Goal: Task Accomplishment & Management: Manage account settings

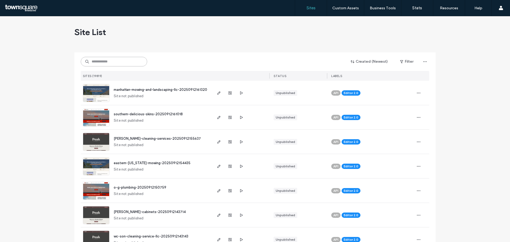
click at [122, 63] on input at bounding box center [114, 62] width 66 height 10
paste input "**********"
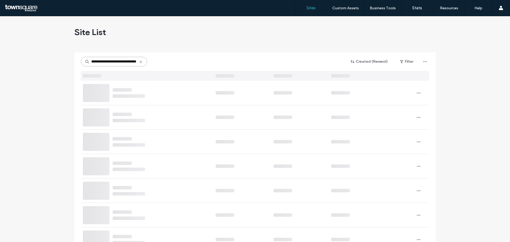
type input "**********"
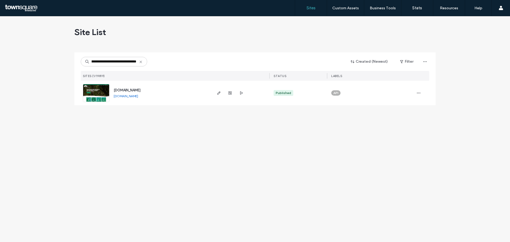
scroll to position [0, 0]
click at [103, 89] on img at bounding box center [96, 102] width 26 height 36
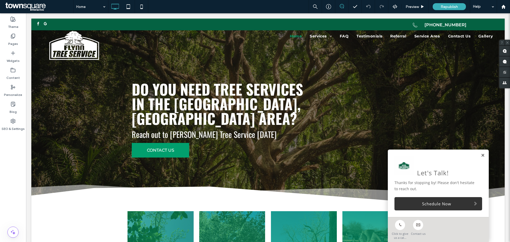
click at [481, 155] on link at bounding box center [483, 155] width 4 height 5
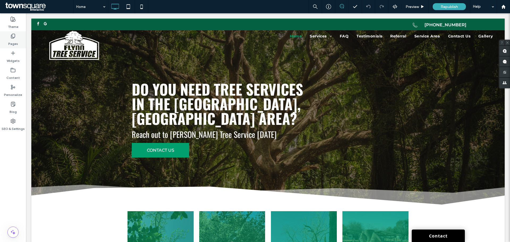
click at [12, 41] on label "Pages" at bounding box center [13, 42] width 10 height 7
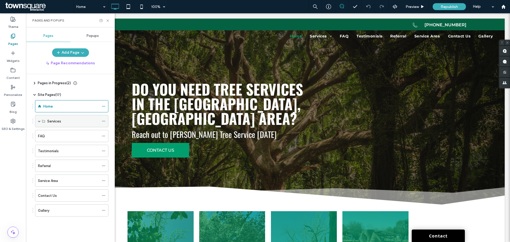
click at [40, 120] on span at bounding box center [39, 121] width 3 height 3
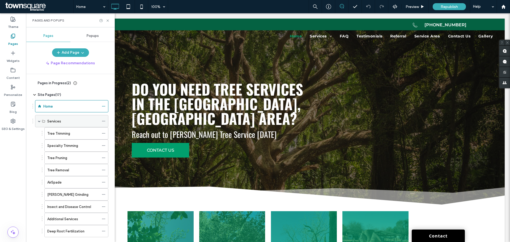
click at [40, 120] on span at bounding box center [39, 121] width 3 height 3
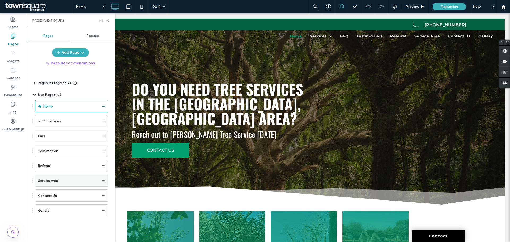
click at [59, 182] on div "Service Area" at bounding box center [68, 181] width 61 height 6
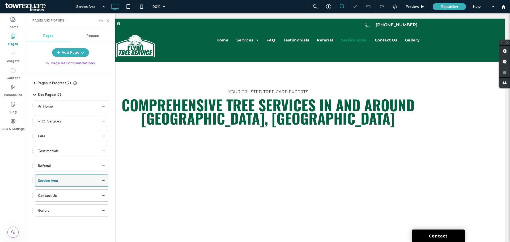
click at [102, 184] on span at bounding box center [104, 181] width 4 height 8
click at [104, 181] on use at bounding box center [103, 180] width 3 height 1
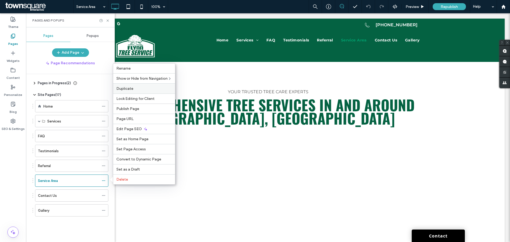
click at [141, 89] on label "Duplicate" at bounding box center [144, 88] width 56 height 5
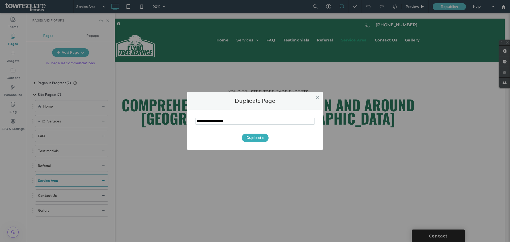
click at [249, 119] on input "notEmpty" at bounding box center [255, 121] width 120 height 7
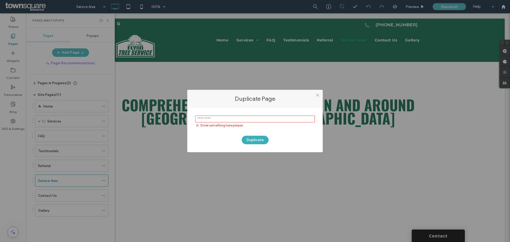
click at [219, 119] on input "notEmpty" at bounding box center [255, 119] width 120 height 7
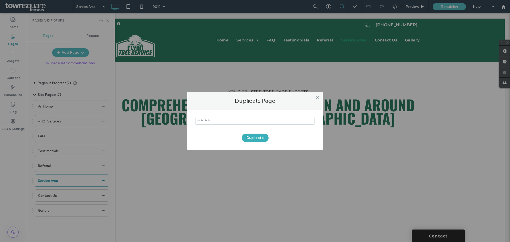
type input "*"
type input "**********"
click at [257, 136] on button "Duplicate" at bounding box center [255, 138] width 27 height 8
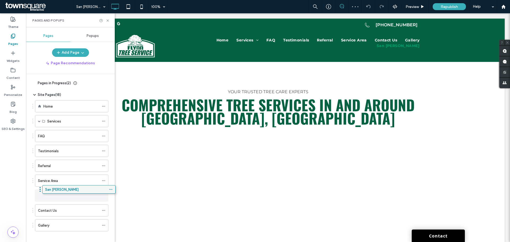
drag, startPoint x: 58, startPoint y: 220, endPoint x: 65, endPoint y: 192, distance: 29.3
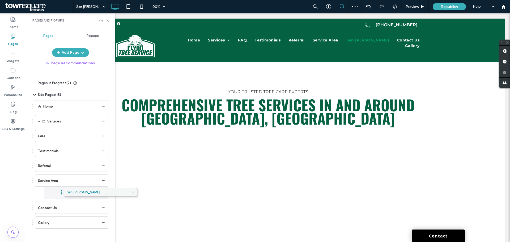
drag, startPoint x: 45, startPoint y: 196, endPoint x: 71, endPoint y: 194, distance: 25.8
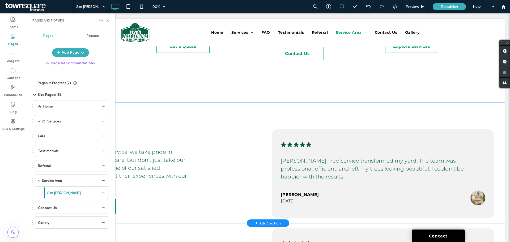
scroll to position [292, 0]
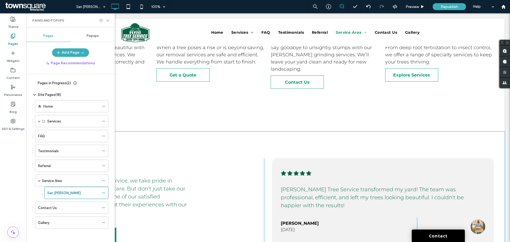
click at [208, 173] on div "What Our Customers Say At Flynn Tree Service, we take pride in delivering excep…" at bounding box center [153, 202] width 222 height 88
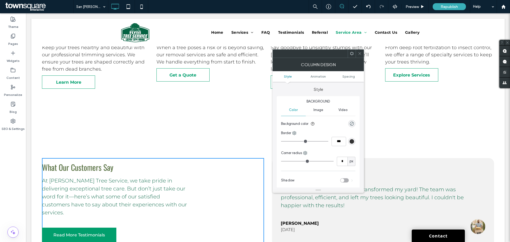
click at [97, 116] on div "Tree Trimming Keep your trees healthy and beautiful with our professional trimm…" at bounding box center [267, 45] width 473 height 174
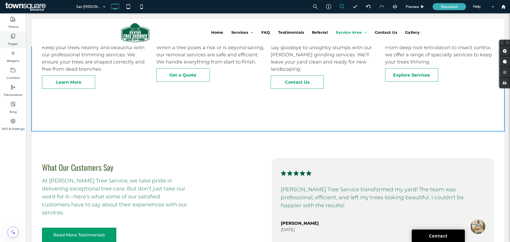
click at [14, 41] on label "Pages" at bounding box center [13, 42] width 10 height 7
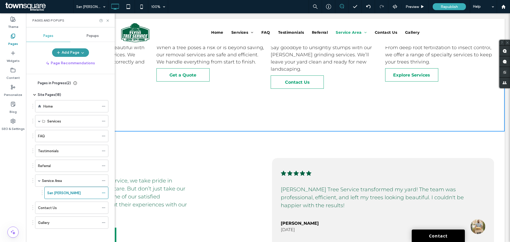
click at [70, 52] on button "Add Page" at bounding box center [70, 52] width 37 height 8
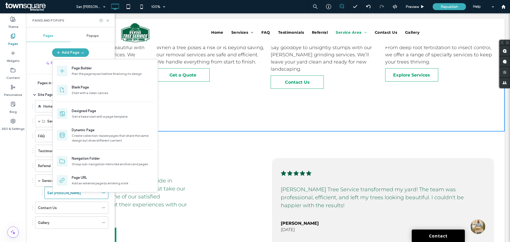
click at [35, 50] on div "Add Page" at bounding box center [70, 52] width 89 height 8
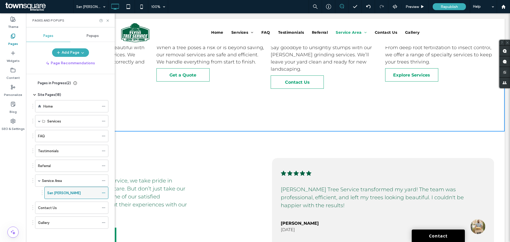
click at [103, 193] on use at bounding box center [103, 193] width 3 height 1
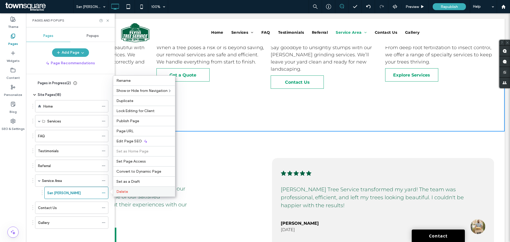
click at [122, 193] on span "Delete" at bounding box center [122, 191] width 12 height 5
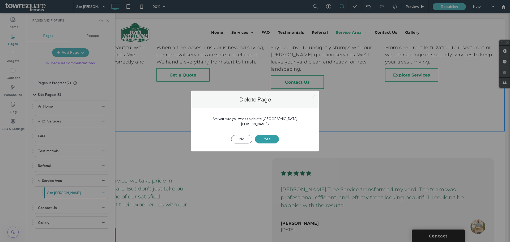
click at [272, 137] on button "Yes" at bounding box center [267, 139] width 24 height 8
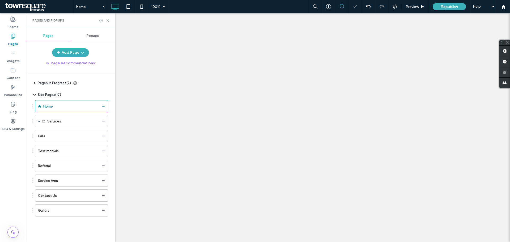
click at [78, 51] on div "Home 100% Preview Republish Help Site Comments Team & Clients Automate new comm…" at bounding box center [255, 121] width 510 height 242
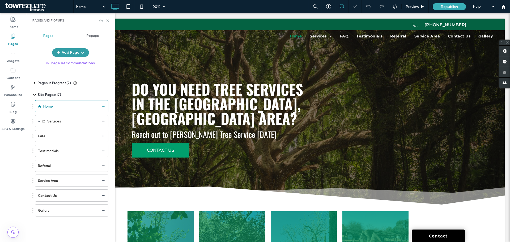
click at [72, 53] on button "Add Page" at bounding box center [70, 52] width 37 height 8
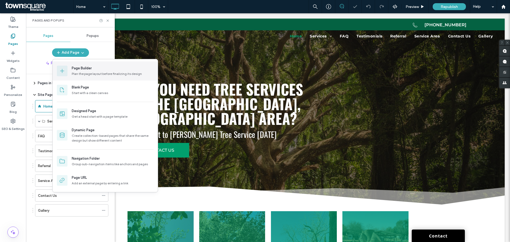
click at [85, 73] on div "Plan the page layout before finalizing its design" at bounding box center [113, 73] width 82 height 5
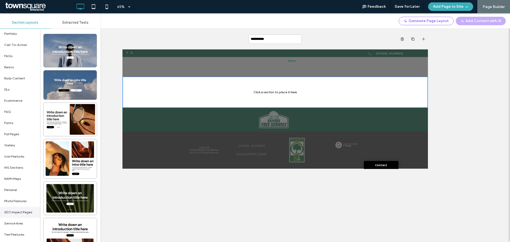
scroll to position [108, 0]
click at [24, 225] on div "Service Area" at bounding box center [20, 221] width 40 height 11
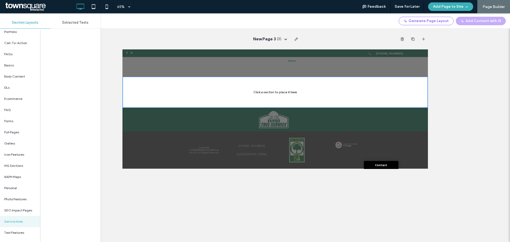
click at [21, 223] on div "Service Area" at bounding box center [20, 221] width 40 height 11
click at [12, 236] on div "Text Features" at bounding box center [20, 232] width 40 height 11
click at [11, 223] on span "Service Area" at bounding box center [13, 221] width 19 height 5
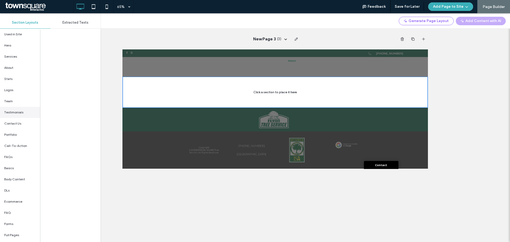
scroll to position [0, 0]
click at [73, 21] on span "Extracted Texts" at bounding box center [75, 22] width 26 height 4
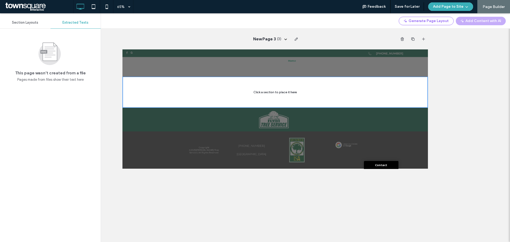
click at [30, 20] on div "Section Layouts" at bounding box center [25, 23] width 50 height 12
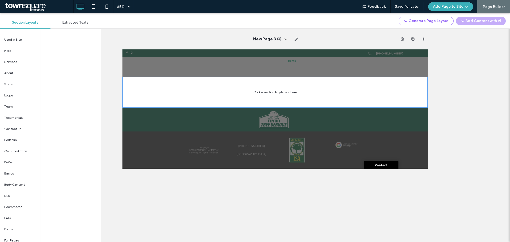
click at [429, 130] on div at bounding box center [357, 115] width 470 height 48
click at [13, 38] on span "Used in Site" at bounding box center [13, 39] width 18 height 5
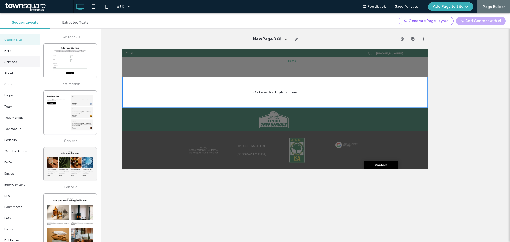
click at [18, 59] on div "Services" at bounding box center [20, 61] width 40 height 11
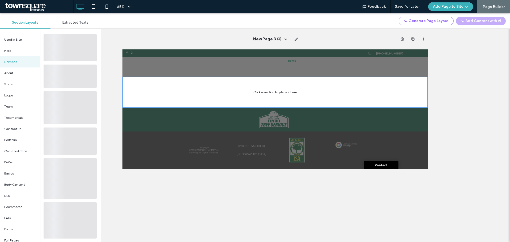
click at [76, 22] on span "Extracted Texts" at bounding box center [75, 22] width 26 height 4
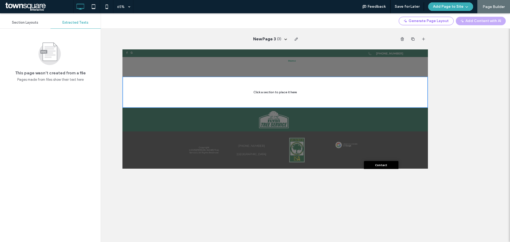
click at [21, 21] on span "Section Layouts" at bounding box center [25, 22] width 26 height 4
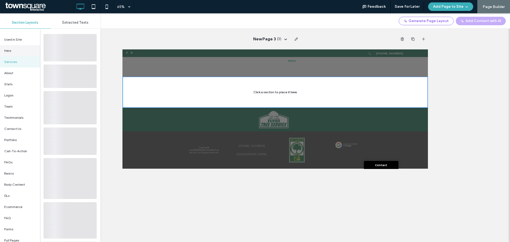
click at [16, 49] on div "Hero" at bounding box center [20, 50] width 40 height 11
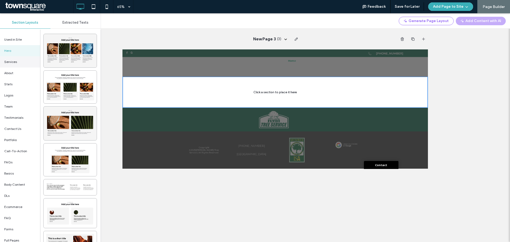
click at [16, 59] on span "Services" at bounding box center [10, 61] width 13 height 5
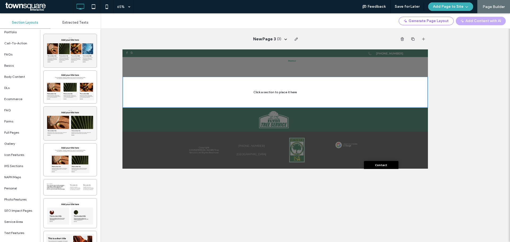
scroll to position [108, 0]
click at [15, 223] on span "Service Area" at bounding box center [13, 221] width 19 height 5
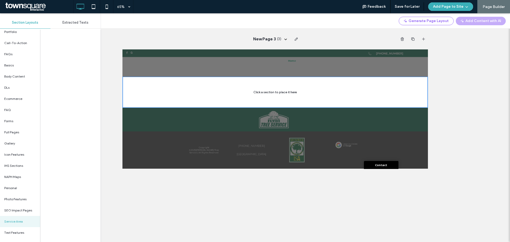
click at [16, 220] on div "Service Area" at bounding box center [20, 221] width 40 height 11
click at [21, 220] on div "Service Area" at bounding box center [20, 221] width 40 height 11
click at [20, 211] on span "SEO Impact Pages" at bounding box center [18, 210] width 28 height 5
click at [23, 205] on div "Used in Site Hero Services About Stats Logos Team Testimonials Contact Us Portf…" at bounding box center [20, 136] width 40 height 213
click at [404, 37] on icon "button" at bounding box center [402, 39] width 4 height 4
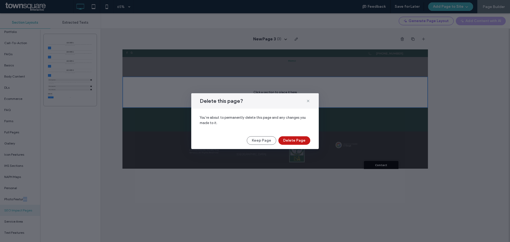
drag, startPoint x: 297, startPoint y: 138, endPoint x: 269, endPoint y: 137, distance: 28.2
click at [297, 138] on button "Delete Page" at bounding box center [294, 140] width 32 height 8
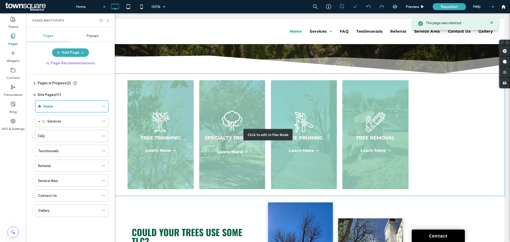
scroll to position [133, 0]
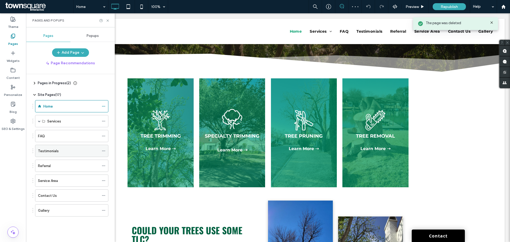
click at [73, 150] on div "Testimonials" at bounding box center [68, 151] width 61 height 6
click at [70, 180] on div at bounding box center [255, 121] width 510 height 242
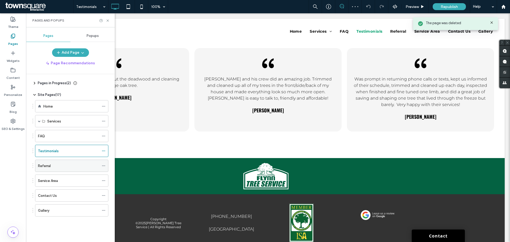
scroll to position [284, 0]
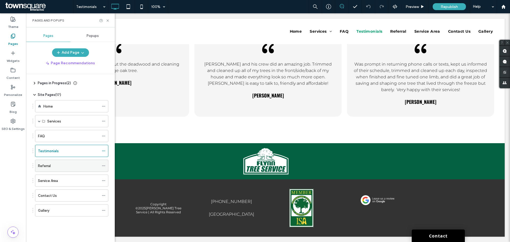
click at [64, 165] on div "Referral" at bounding box center [68, 166] width 61 height 6
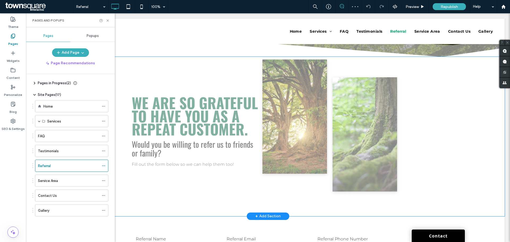
scroll to position [133, 0]
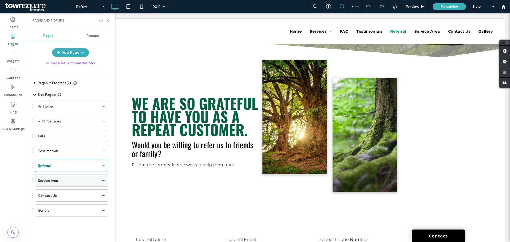
click at [70, 182] on div "Service Area" at bounding box center [68, 181] width 61 height 6
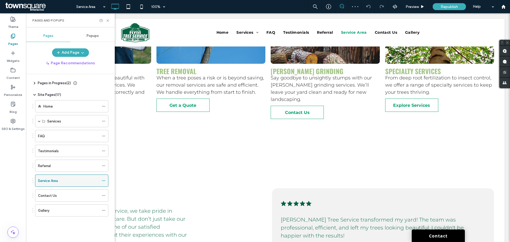
scroll to position [292, 0]
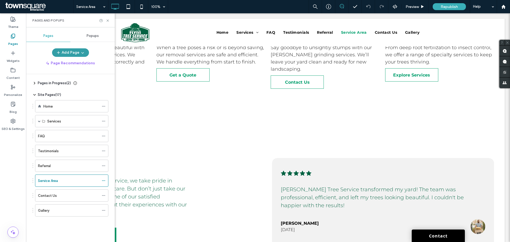
click at [78, 54] on button "Add Page" at bounding box center [70, 52] width 37 height 8
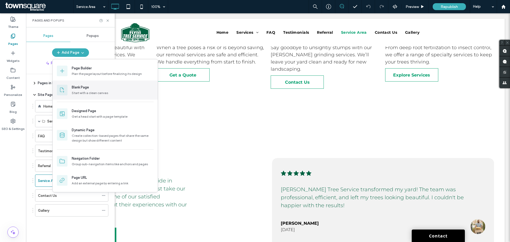
click at [90, 95] on div "Start with a clean canvas" at bounding box center [113, 93] width 82 height 5
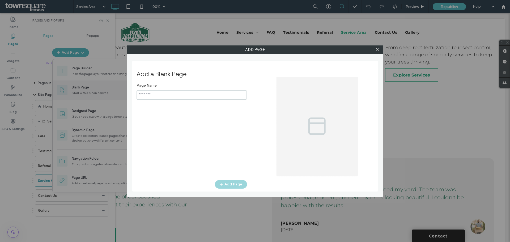
type input "**********"
click at [189, 93] on input "notEmpty" at bounding box center [192, 94] width 110 height 9
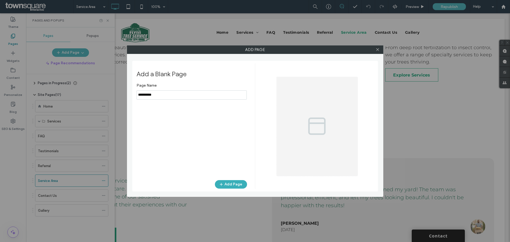
click at [189, 93] on input "notEmpty" at bounding box center [192, 94] width 110 height 9
type input "**********"
click at [227, 185] on button "Add Page" at bounding box center [231, 184] width 32 height 8
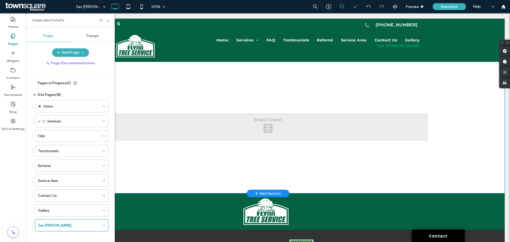
click at [265, 128] on div "Click To Paste" at bounding box center [268, 127] width 319 height 27
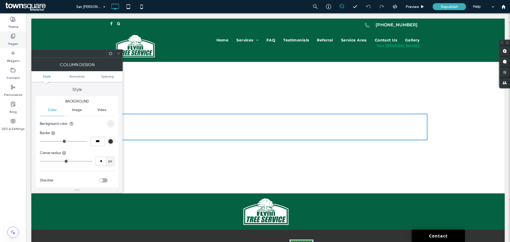
click at [16, 40] on label "Pages" at bounding box center [13, 42] width 10 height 7
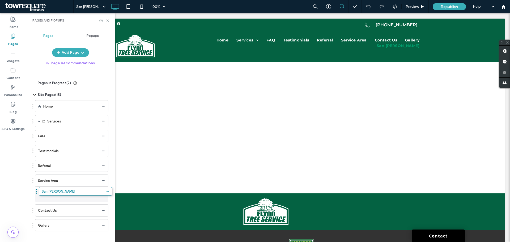
drag, startPoint x: 70, startPoint y: 228, endPoint x: 73, endPoint y: 196, distance: 32.3
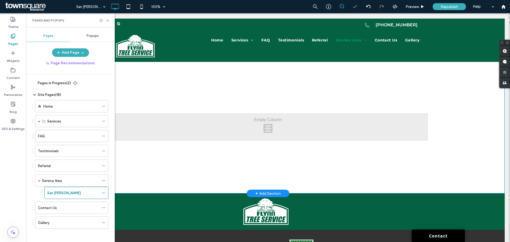
click at [213, 128] on div "Click To Paste" at bounding box center [268, 127] width 319 height 27
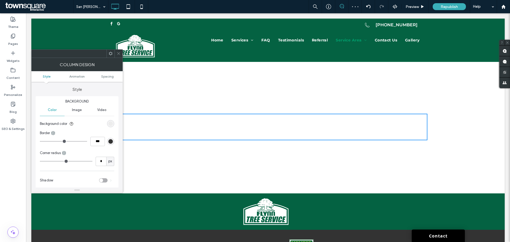
click at [277, 124] on div "Click To Paste" at bounding box center [268, 127] width 319 height 27
click at [252, 122] on div "Click To Paste" at bounding box center [268, 127] width 319 height 27
click at [254, 129] on div "Click To Paste" at bounding box center [268, 127] width 319 height 27
click at [254, 125] on div "Click To Paste" at bounding box center [268, 127] width 319 height 27
click at [201, 131] on div "Click To Paste" at bounding box center [268, 127] width 319 height 27
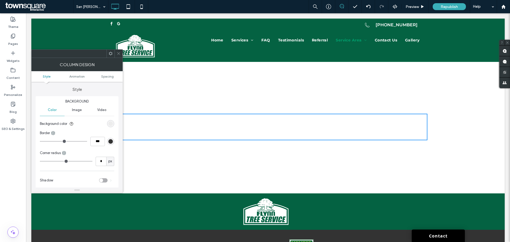
click at [199, 123] on div "Click To Paste" at bounding box center [268, 127] width 319 height 27
click at [200, 121] on div "Click To Paste" at bounding box center [268, 127] width 319 height 27
click at [119, 51] on span at bounding box center [119, 54] width 4 height 8
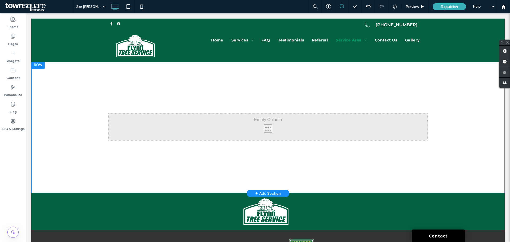
click at [169, 121] on div "Click To Paste" at bounding box center [268, 127] width 319 height 27
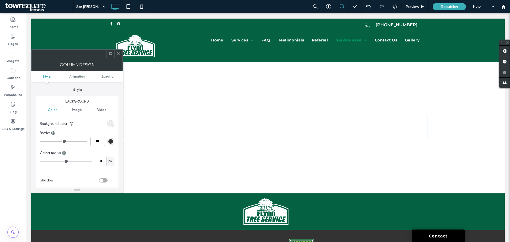
click at [120, 53] on icon at bounding box center [119, 54] width 4 height 4
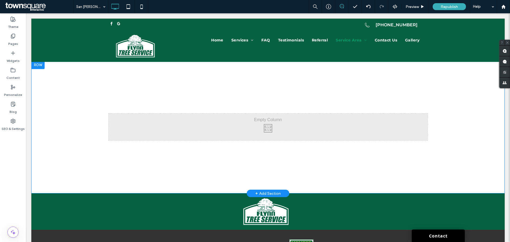
click at [163, 124] on div "Click To Paste" at bounding box center [268, 127] width 319 height 27
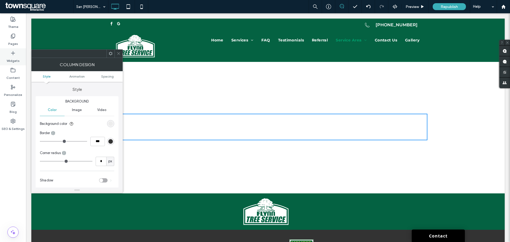
click at [15, 59] on label "Widgets" at bounding box center [13, 59] width 13 height 7
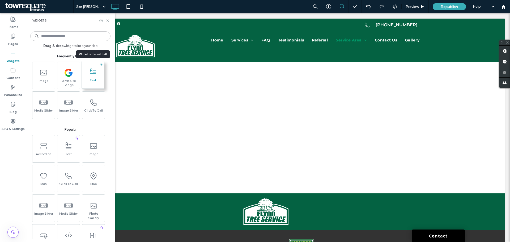
click at [96, 79] on span "Text" at bounding box center [93, 81] width 22 height 7
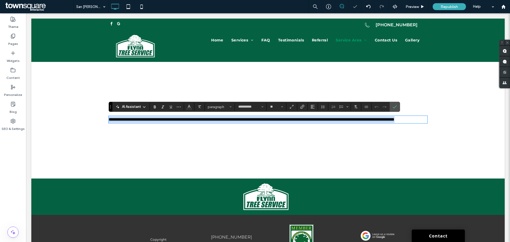
click at [205, 121] on span "**********" at bounding box center [252, 119] width 286 height 4
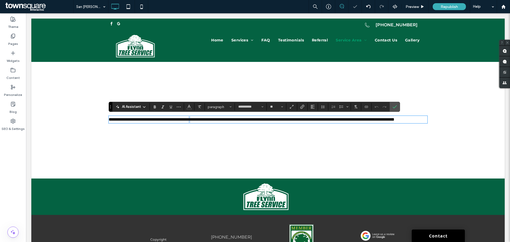
click at [205, 121] on span "**********" at bounding box center [252, 119] width 286 height 4
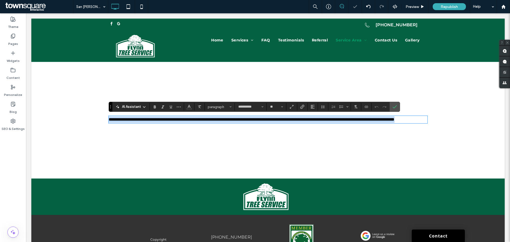
click at [205, 121] on span "**********" at bounding box center [252, 119] width 286 height 4
paste div
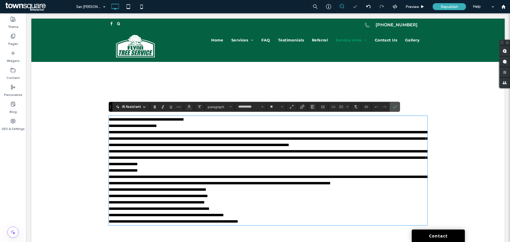
scroll to position [99, 0]
type input "**"
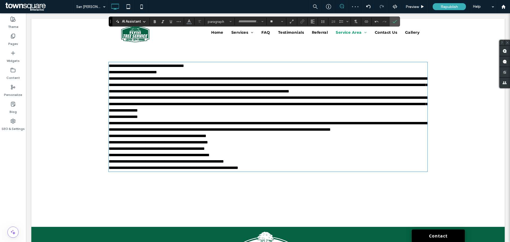
scroll to position [27, 0]
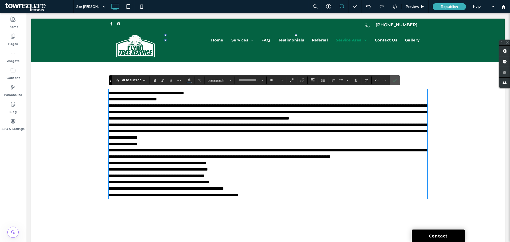
type input "**********"
type input "**"
drag, startPoint x: 299, startPoint y: 198, endPoint x: 302, endPoint y: 195, distance: 4.0
click at [300, 185] on p "**********" at bounding box center [268, 182] width 319 height 6
click at [294, 198] on p "**********" at bounding box center [268, 195] width 319 height 6
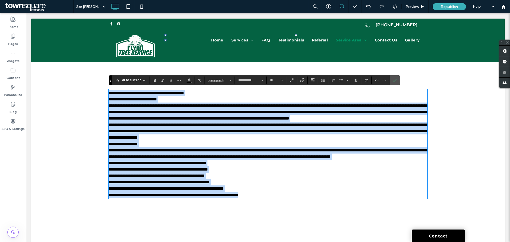
drag, startPoint x: 300, startPoint y: 205, endPoint x: 100, endPoint y: 90, distance: 231.3
click at [100, 90] on div "**********" at bounding box center [267, 144] width 473 height 220
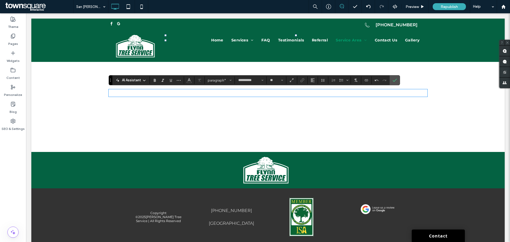
click at [74, 90] on div "**********" at bounding box center [267, 93] width 473 height 118
click at [392, 96] on p "﻿" at bounding box center [268, 93] width 319 height 6
click at [391, 94] on p "﻿" at bounding box center [268, 93] width 319 height 6
click at [13, 43] on label "Pages" at bounding box center [13, 42] width 10 height 7
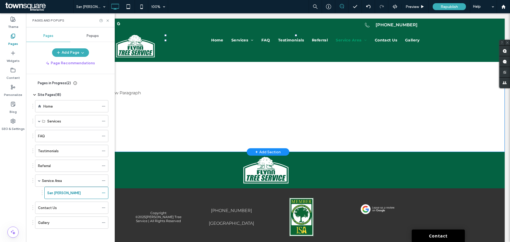
click at [191, 118] on div "New Paragraph Click To Paste Row + Add Section" at bounding box center [267, 93] width 473 height 118
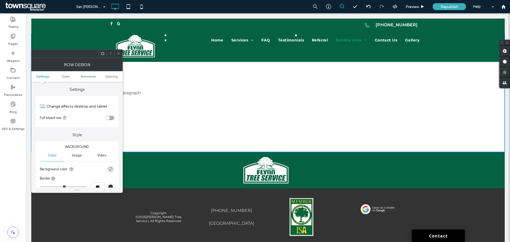
click at [206, 121] on div "New Paragraph Click To Paste Row + Add Section" at bounding box center [267, 93] width 473 height 118
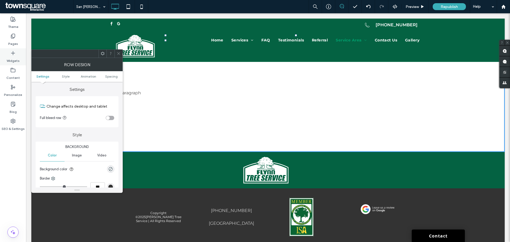
click at [13, 56] on label "Widgets" at bounding box center [13, 59] width 13 height 7
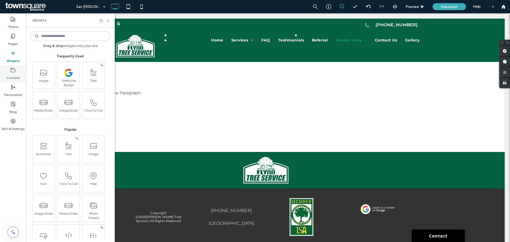
click at [19, 78] on label "Content" at bounding box center [13, 76] width 14 height 7
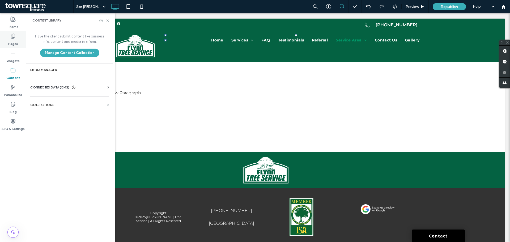
click at [14, 42] on label "Pages" at bounding box center [13, 42] width 10 height 7
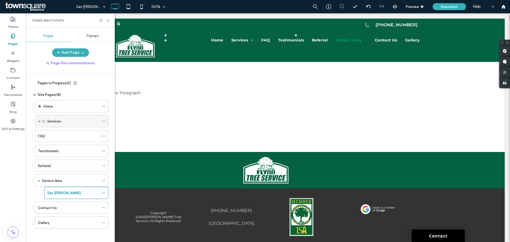
click at [53, 118] on div "Services" at bounding box center [73, 121] width 52 height 12
click at [66, 121] on div "Services" at bounding box center [73, 121] width 52 height 6
click at [106, 192] on div at bounding box center [105, 193] width 6 height 8
click at [104, 192] on icon at bounding box center [104, 193] width 4 height 4
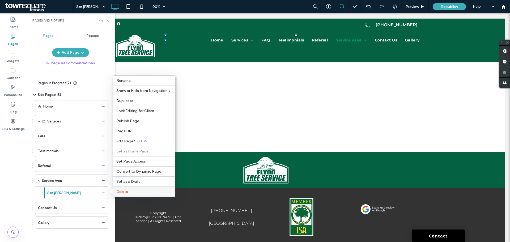
click at [125, 191] on span "Delete" at bounding box center [122, 191] width 12 height 5
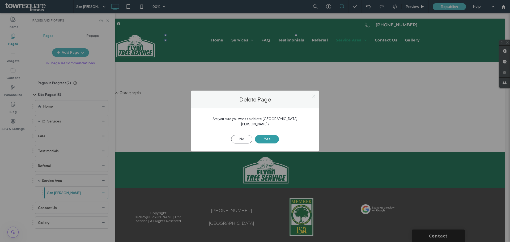
click at [271, 135] on button "Yes" at bounding box center [267, 139] width 24 height 8
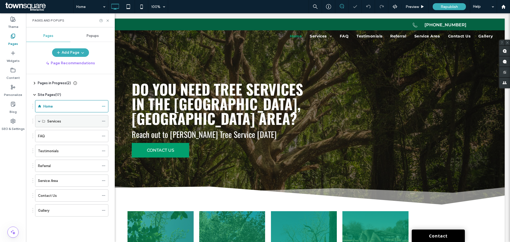
click at [64, 121] on div "Services" at bounding box center [73, 121] width 52 height 6
click at [72, 122] on div "Services" at bounding box center [73, 121] width 52 height 6
click at [70, 138] on div "FAQ" at bounding box center [68, 136] width 61 height 6
click at [72, 123] on div at bounding box center [255, 121] width 510 height 242
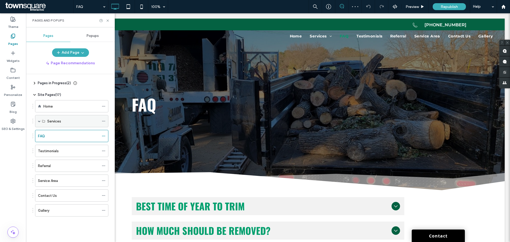
click at [40, 121] on span at bounding box center [39, 121] width 3 height 3
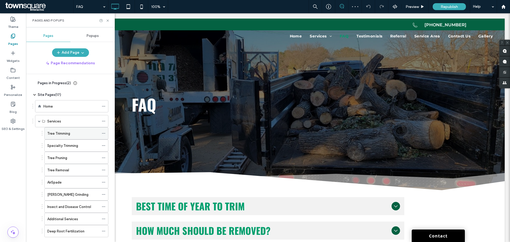
click at [64, 135] on label "Tree Trimming" at bounding box center [58, 133] width 23 height 9
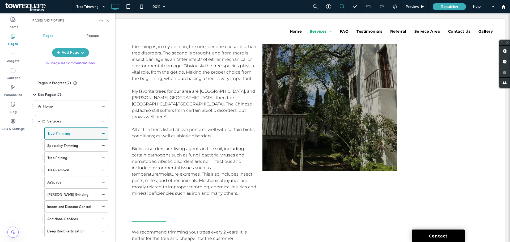
click at [103, 133] on icon at bounding box center [104, 133] width 4 height 4
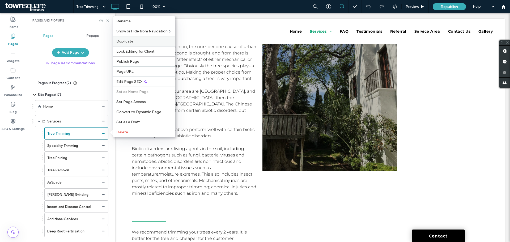
click at [135, 40] on label "Duplicate" at bounding box center [144, 41] width 56 height 5
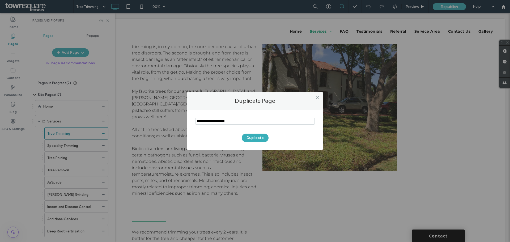
click at [243, 120] on input "notEmpty" at bounding box center [255, 121] width 120 height 7
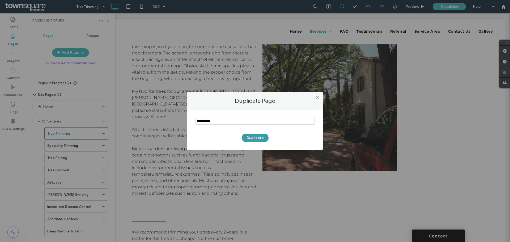
type input "**********"
click at [249, 135] on button "Duplicate" at bounding box center [255, 138] width 27 height 8
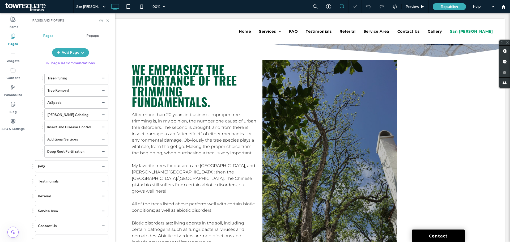
scroll to position [115, 0]
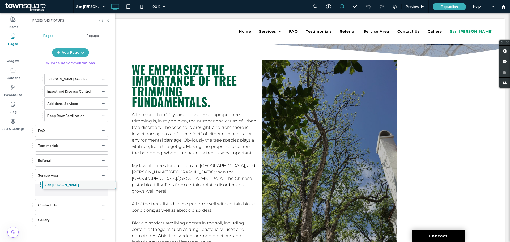
drag, startPoint x: 56, startPoint y: 220, endPoint x: 63, endPoint y: 189, distance: 32.7
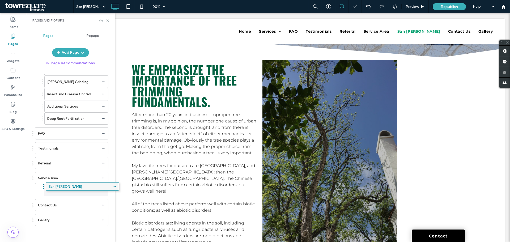
drag, startPoint x: 44, startPoint y: 189, endPoint x: 54, endPoint y: 188, distance: 9.6
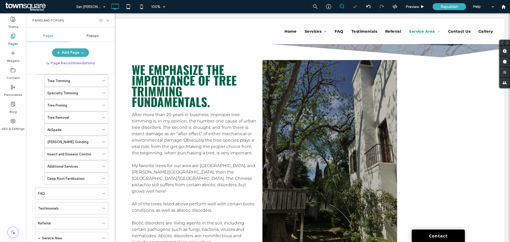
scroll to position [6, 0]
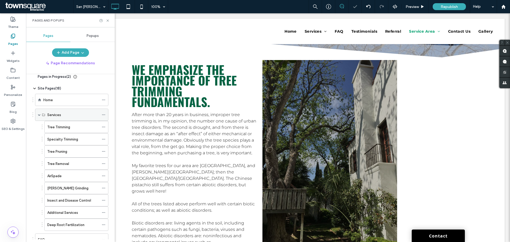
click at [37, 116] on div "Services" at bounding box center [71, 115] width 73 height 12
click at [40, 115] on span at bounding box center [39, 114] width 3 height 3
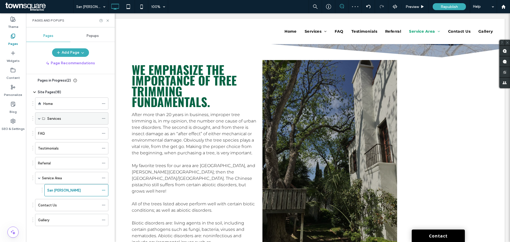
scroll to position [3, 0]
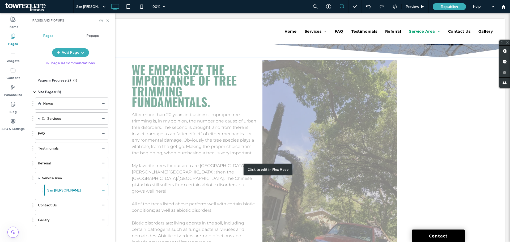
click at [310, 116] on div "Click to edit in Flex Mode" at bounding box center [267, 169] width 473 height 224
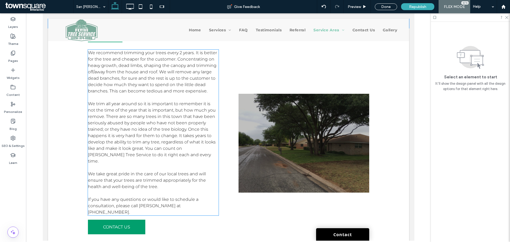
scroll to position [372, 0]
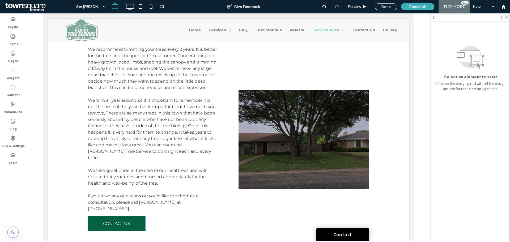
click at [139, 216] on link "CONTACT US" at bounding box center [116, 223] width 57 height 15
click at [114, 218] on span "CONTACT US" at bounding box center [116, 223] width 27 height 10
click at [134, 216] on link "CONTACT US" at bounding box center [116, 223] width 57 height 15
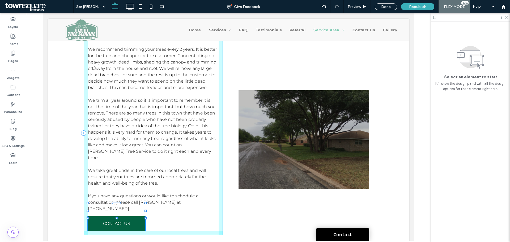
click at [106, 218] on span "CONTACT US" at bounding box center [116, 223] width 27 height 10
click at [103, 218] on span "CONTACT US" at bounding box center [116, 223] width 27 height 10
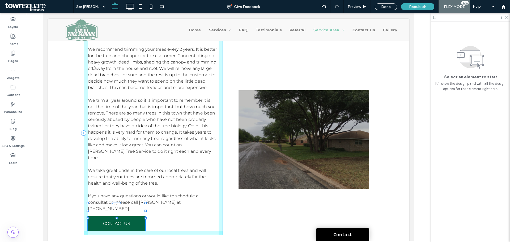
click at [103, 218] on span "CONTACT US" at bounding box center [116, 223] width 27 height 10
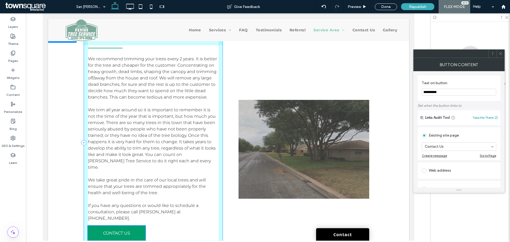
scroll to position [425, 0]
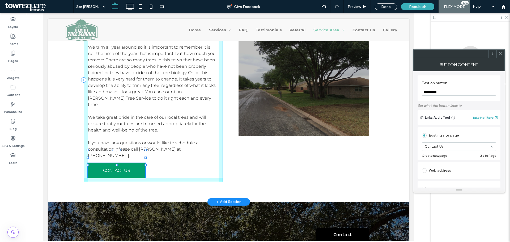
click at [179, 135] on div "We recommend trimming your trees every 2 years. It is better for the tree and c…" at bounding box center [152, 80] width 139 height 204
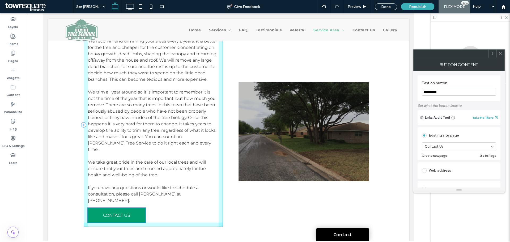
scroll to position [319, 0]
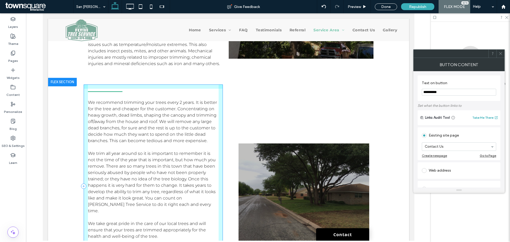
click at [180, 100] on span "We recommend trimming your trees every 2 years. It is better for the tree and c…" at bounding box center [152, 121] width 129 height 43
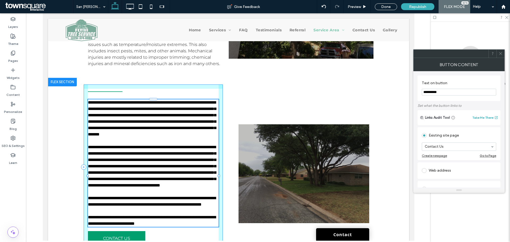
click at [180, 100] on span "**********" at bounding box center [152, 118] width 128 height 36
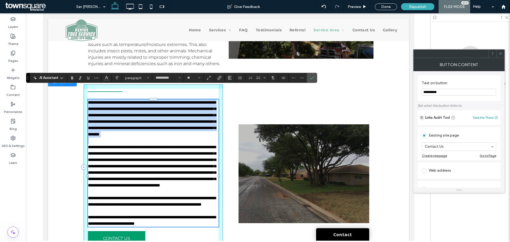
click at [180, 100] on span "**********" at bounding box center [152, 118] width 128 height 36
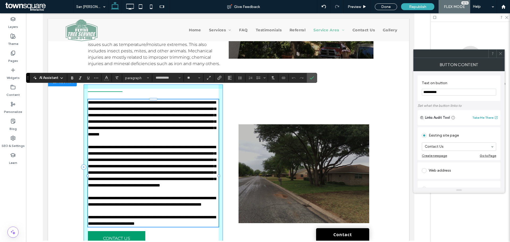
click at [174, 177] on span "**********" at bounding box center [152, 166] width 128 height 42
click at [175, 172] on span "**********" at bounding box center [152, 166] width 128 height 42
click at [214, 144] on p "**********" at bounding box center [153, 166] width 131 height 45
click at [117, 129] on span "**********" at bounding box center [152, 118] width 128 height 36
click at [157, 165] on span "**********" at bounding box center [152, 166] width 128 height 42
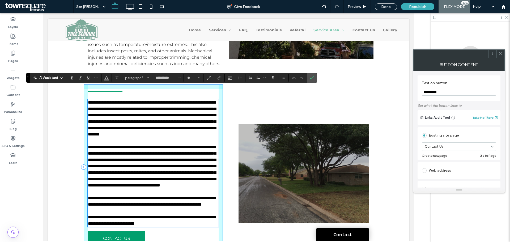
scroll to position [451, 0]
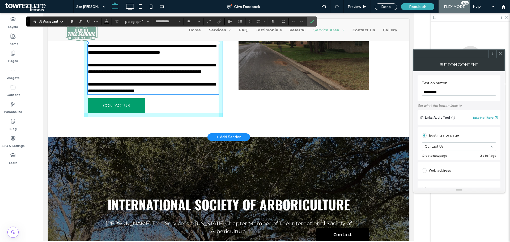
click at [195, 117] on div "**********" at bounding box center [152, 34] width 139 height 165
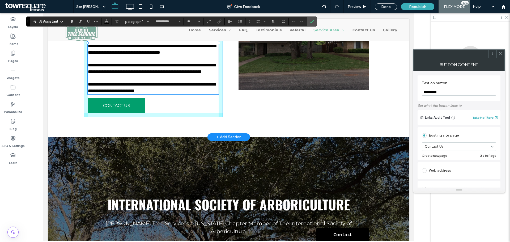
click at [158, 117] on div "**********" at bounding box center [152, 34] width 139 height 165
click at [220, 130] on div "**********" at bounding box center [228, 41] width 319 height 192
drag, startPoint x: 220, startPoint y: 130, endPoint x: 232, endPoint y: 123, distance: 13.9
click at [220, 117] on div "**********" at bounding box center [152, 34] width 139 height 165
click at [267, 111] on div "Slide title Write your caption here Button Slide title Write your caption here …" at bounding box center [303, 41] width 139 height 179
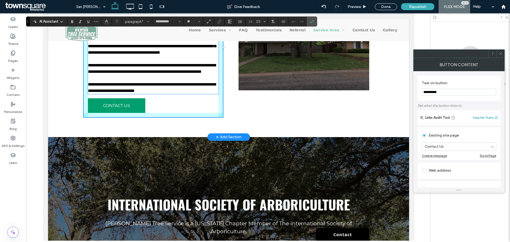
click at [297, 74] on li "Slide title Write your caption here Button" at bounding box center [303, 41] width 131 height 99
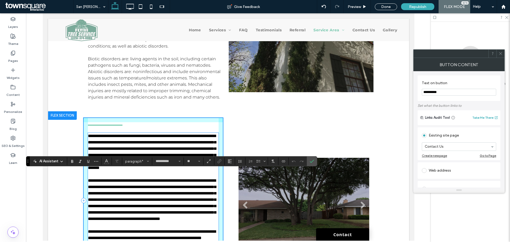
scroll to position [335, 0]
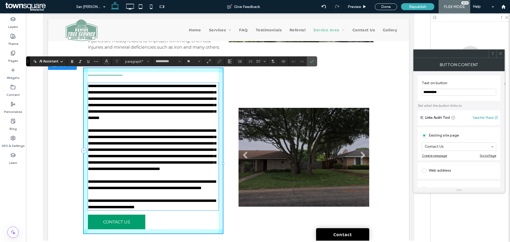
click at [272, 120] on li "Slide title Write your caption here Button" at bounding box center [303, 157] width 131 height 99
click at [308, 148] on li "Slide title Write your caption here Button" at bounding box center [303, 157] width 131 height 99
click at [346, 157] on li "Slide title Write your caption here Button" at bounding box center [303, 157] width 131 height 99
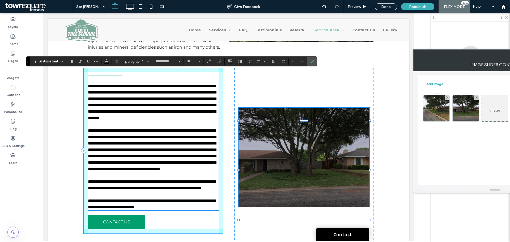
click at [413, 155] on div "Add image Delete All Images Image" at bounding box center [495, 129] width 164 height 116
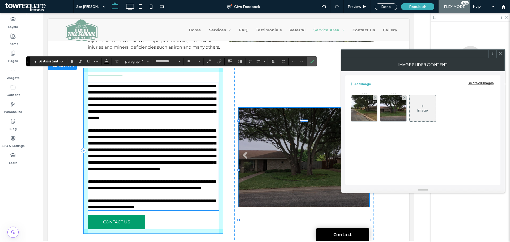
click at [310, 147] on li "Slide title Write your caption here Button" at bounding box center [303, 157] width 131 height 99
click at [501, 54] on icon at bounding box center [500, 54] width 4 height 4
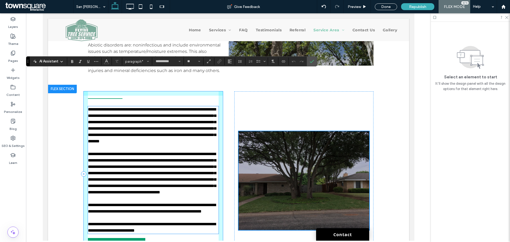
scroll to position [282, 0]
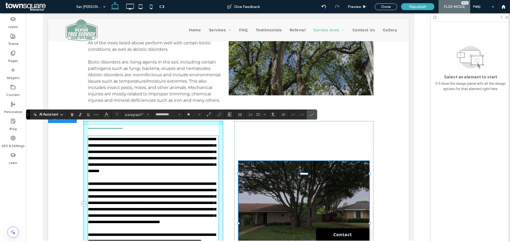
click at [349, 138] on div "Slide title Write your caption here Button Slide title Write your caption here …" at bounding box center [303, 210] width 139 height 179
drag, startPoint x: 248, startPoint y: 130, endPoint x: 221, endPoint y: 108, distance: 34.7
click at [248, 130] on div "Slide title Write your caption here Button Slide title Write your caption here …" at bounding box center [303, 210] width 139 height 179
click at [314, 114] on label "Confirm" at bounding box center [312, 115] width 8 height 10
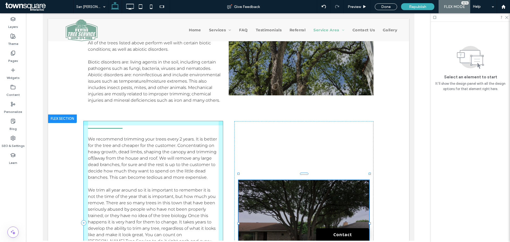
click at [216, 121] on div "We recommend trimming your trees every 2 years. It is better for the tree and c…" at bounding box center [152, 223] width 139 height 204
click at [80, 114] on div "We recommend trimming your trees every 2 years. It is better for the tree and c…" at bounding box center [228, 229] width 319 height 230
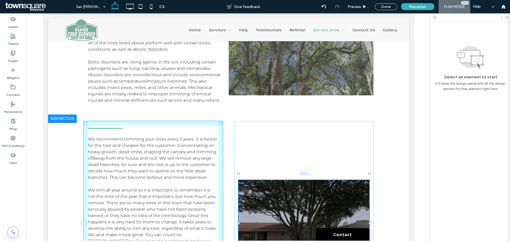
drag, startPoint x: 85, startPoint y: 107, endPoint x: 86, endPoint y: 110, distance: 3.0
click at [85, 114] on div "We recommend trimming your trees every 2 years. It is better for the tree and c…" at bounding box center [228, 229] width 319 height 230
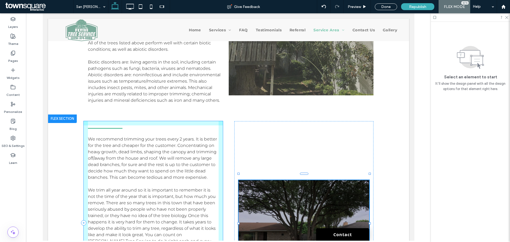
click at [86, 121] on div "We recommend trimming your trees every 2 years. It is better for the tree and c…" at bounding box center [152, 223] width 139 height 204
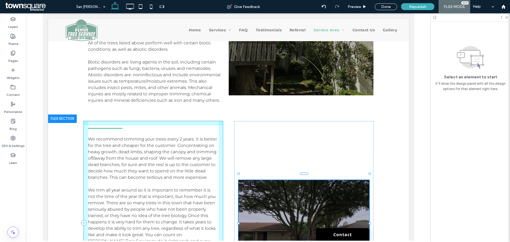
click at [114, 125] on div at bounding box center [105, 128] width 35 height 6
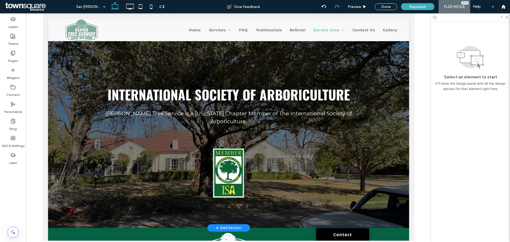
scroll to position [541, 0]
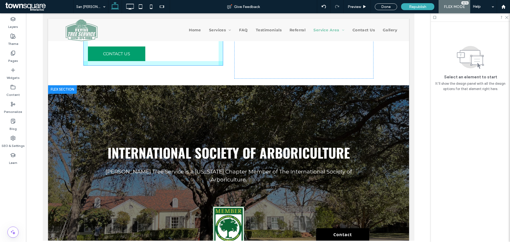
click at [223, 143] on div "International Society of Arboriculture" at bounding box center [228, 153] width 271 height 20
click at [259, 143] on div "International Society of Arboriculture" at bounding box center [228, 153] width 271 height 20
click at [270, 183] on div "International Society of Arboriculture Flynn Tree Service is a Texas Chapter Me…" at bounding box center [228, 208] width 319 height 140
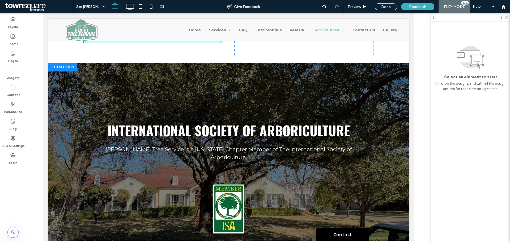
scroll to position [621, 0]
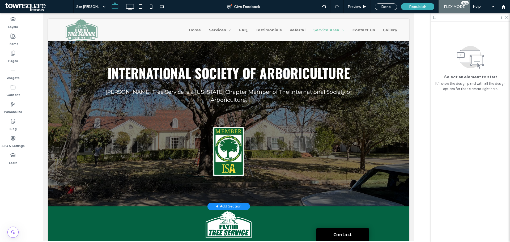
drag, startPoint x: 276, startPoint y: 170, endPoint x: 281, endPoint y: 156, distance: 13.9
click at [276, 169] on div "International Society of Arboriculture Flynn Tree Service is a Texas Chapter Me…" at bounding box center [228, 106] width 319 height 201
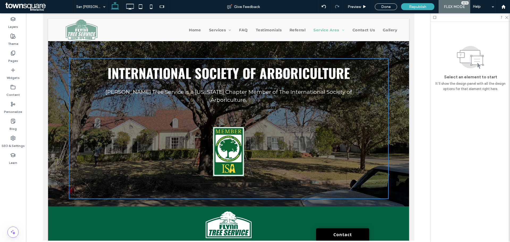
drag, startPoint x: 287, startPoint y: 174, endPoint x: 280, endPoint y: 254, distance: 81.0
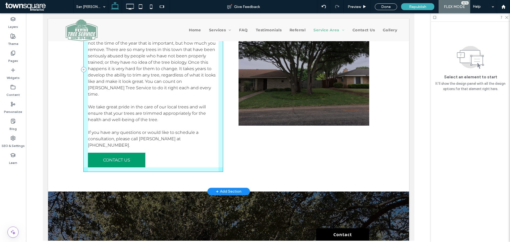
scroll to position [329, 0]
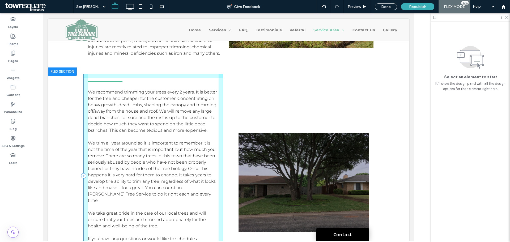
click at [168, 149] on span "We trim all year around so it is important to remember it is not the time of th…" at bounding box center [152, 171] width 128 height 62
click at [171, 108] on p "We recommend trimming your trees every 2 years. It is better for the tree and c…" at bounding box center [153, 111] width 131 height 45
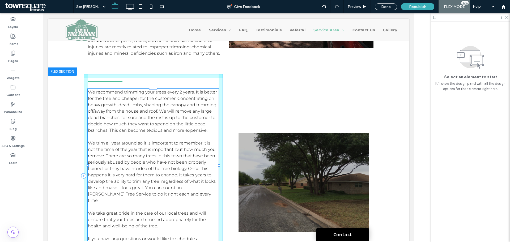
click at [167, 164] on span "We trim all year around so it is important to remember it is not the time of th…" at bounding box center [152, 171] width 128 height 62
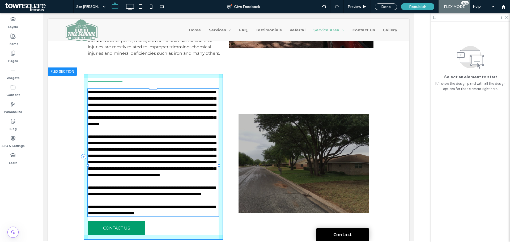
type input "**********"
type input "**"
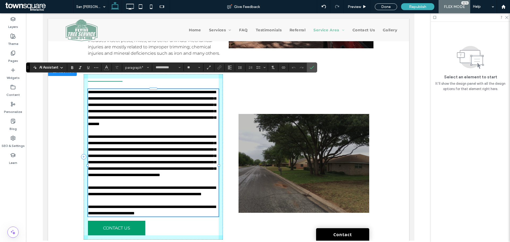
click at [157, 117] on span "**********" at bounding box center [152, 108] width 128 height 36
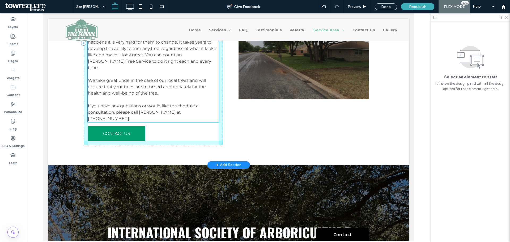
scroll to position [335, 0]
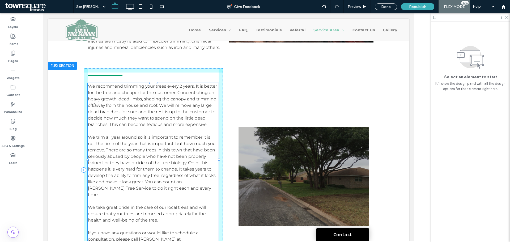
click at [124, 109] on p "We recommend trimming your trees every 2 years. It is better for the tree and c…" at bounding box center [153, 105] width 131 height 45
click at [149, 87] on span "We recommend trimming your trees every 2 years. It is better for the tree and c…" at bounding box center [152, 105] width 129 height 43
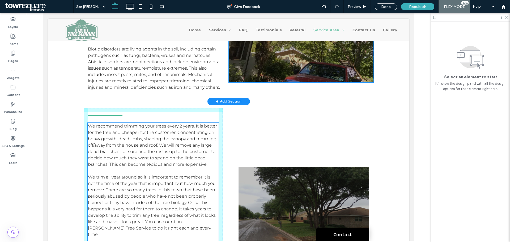
scroll to position [229, 0]
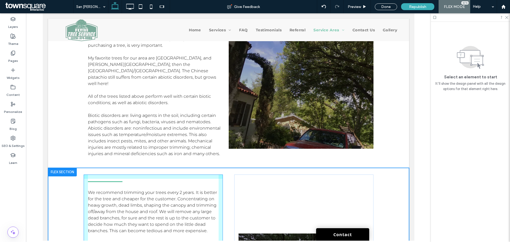
click at [105, 179] on div at bounding box center [105, 182] width 35 height 6
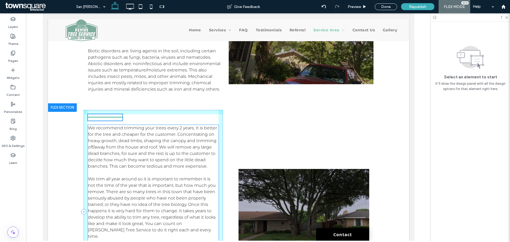
scroll to position [361, 0]
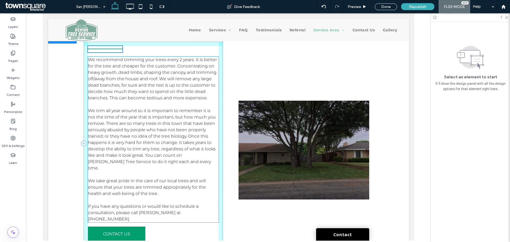
click at [139, 108] on p "We trim all year around so it is important to remember it is not the time of th…" at bounding box center [153, 140] width 131 height 64
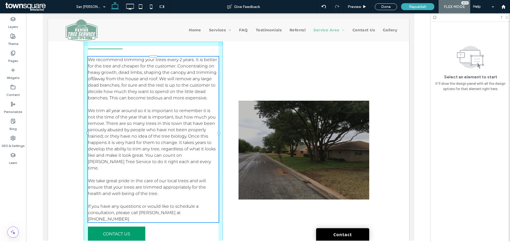
click at [505, 17] on icon at bounding box center [506, 16] width 3 height 3
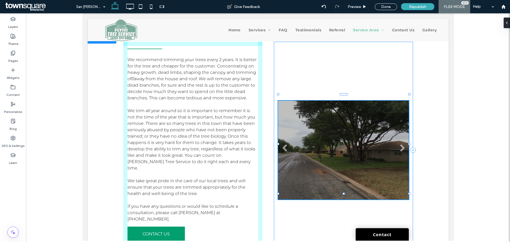
drag, startPoint x: 344, startPoint y: 182, endPoint x: 299, endPoint y: 98, distance: 95.5
click at [344, 182] on div "Slide title Write your caption here Button Slide title Write your caption here …" at bounding box center [343, 150] width 139 height 217
click at [278, 101] on li "Slide title Write your caption here Button" at bounding box center [343, 150] width 131 height 99
click at [302, 101] on li "Slide title Write your caption here Button" at bounding box center [343, 150] width 131 height 99
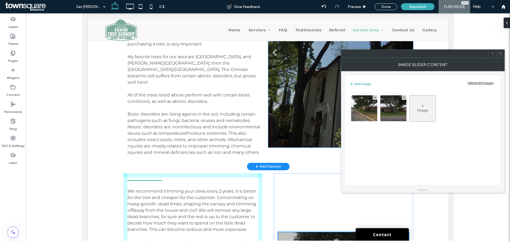
scroll to position [176, 0]
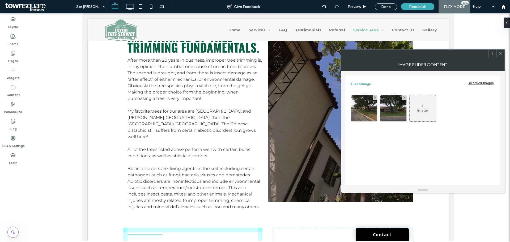
click at [471, 100] on div "Image" at bounding box center [422, 109] width 146 height 35
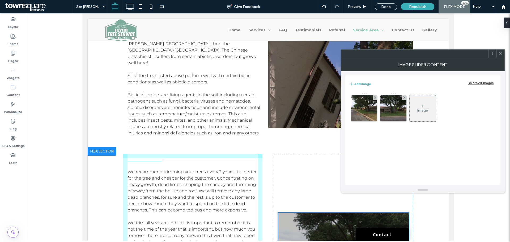
scroll to position [282, 0]
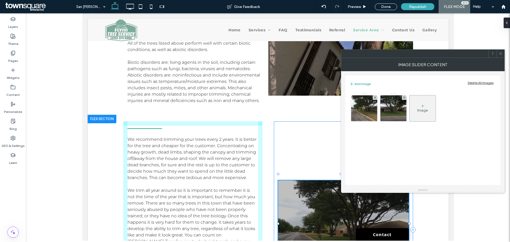
click at [285, 141] on div "Slide title Write your caption here Button Slide title Write your caption here …" at bounding box center [343, 229] width 139 height 217
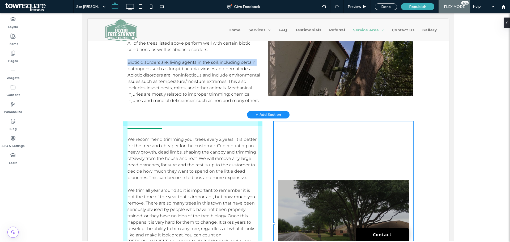
click at [99, 53] on div "We emphasize the importance of tree trimming fundamentals. After more than 20 y…" at bounding box center [267, 10] width 361 height 207
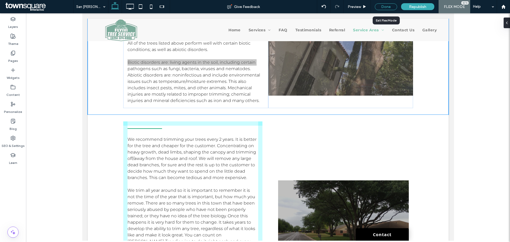
click at [389, 7] on div "Done" at bounding box center [386, 6] width 22 height 7
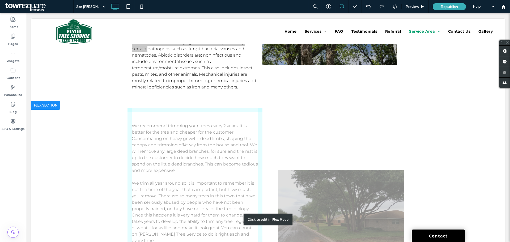
scroll to position [388, 0]
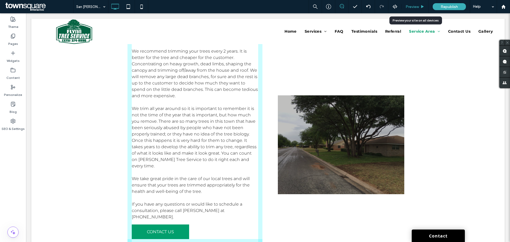
click at [414, 5] on span "Preview" at bounding box center [412, 7] width 13 height 5
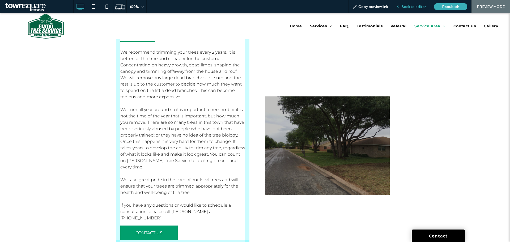
click at [414, 5] on span "Back to editor" at bounding box center [413, 7] width 24 height 5
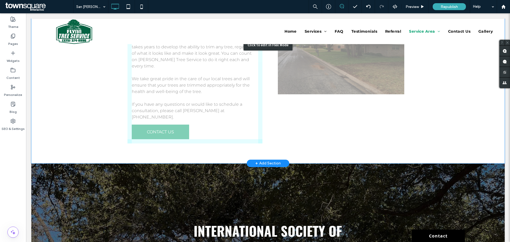
click at [229, 104] on div "Click to edit in Flex Mode" at bounding box center [267, 45] width 473 height 237
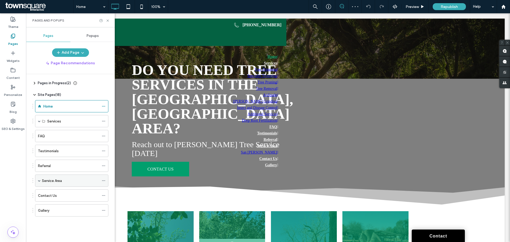
click at [67, 186] on div "Service Area" at bounding box center [70, 181] width 57 height 12
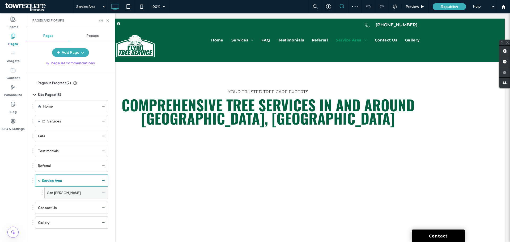
click at [78, 192] on div "San [PERSON_NAME]" at bounding box center [73, 193] width 52 height 6
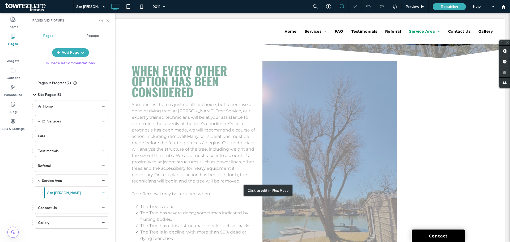
scroll to position [133, 0]
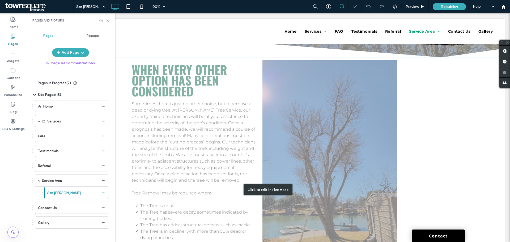
click at [197, 135] on div "Click to edit in Flex Mode" at bounding box center [267, 189] width 473 height 265
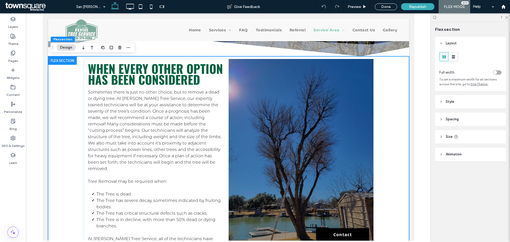
click at [79, 71] on div "When every other option has been considered Sometimes there is just no other ch…" at bounding box center [228, 179] width 319 height 247
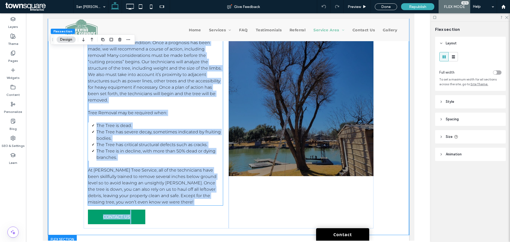
scroll to position [239, 0]
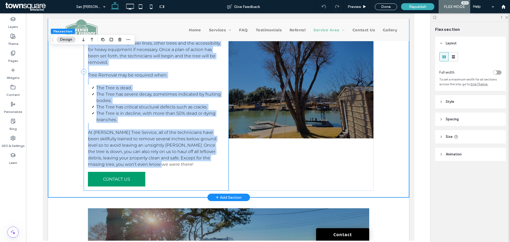
drag, startPoint x: 82, startPoint y: 65, endPoint x: 186, endPoint y: 161, distance: 142.6
click at [186, 161] on div "When every other option has been considered Sometimes there is just no other ch…" at bounding box center [155, 72] width 145 height 238
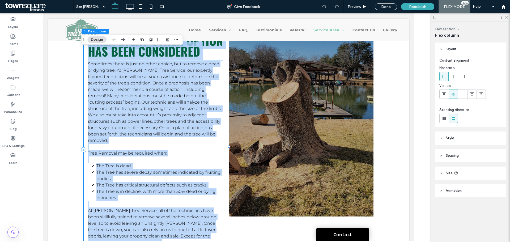
scroll to position [106, 0]
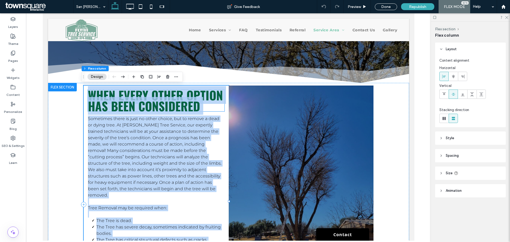
click at [153, 104] on span "When every other option has been considered" at bounding box center [155, 100] width 135 height 29
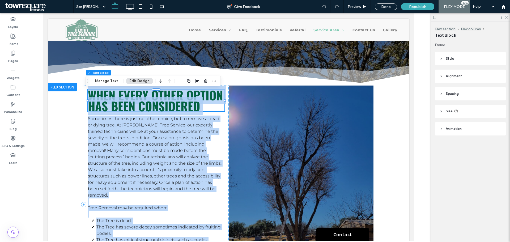
click at [95, 122] on p "Sometimes there is just no other choice, but to remove a dead or dying tree. At…" at bounding box center [155, 157] width 135 height 83
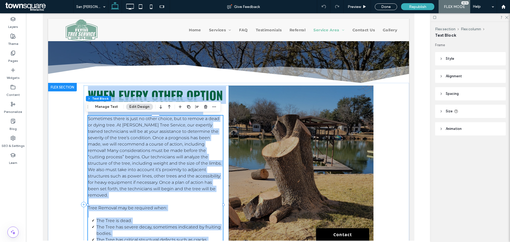
click at [153, 141] on p "Sometimes there is just no other choice, but to remove a dead or dying tree. At…" at bounding box center [155, 157] width 135 height 83
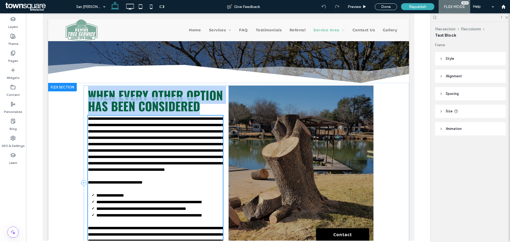
type input "**********"
type input "**"
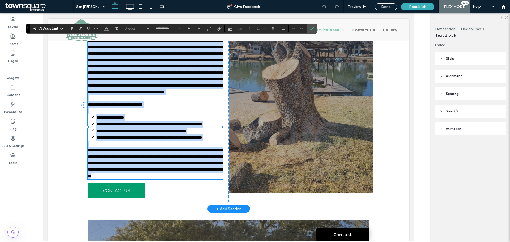
click at [185, 114] on p at bounding box center [155, 111] width 135 height 6
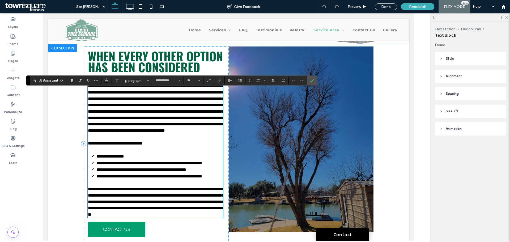
scroll to position [104, 0]
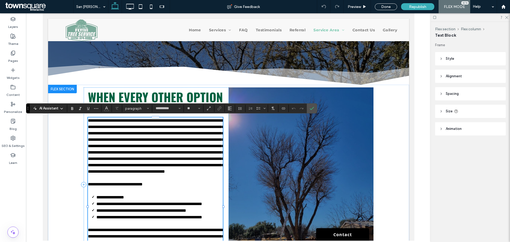
click at [173, 96] on span "When every other option has been considered" at bounding box center [155, 102] width 135 height 29
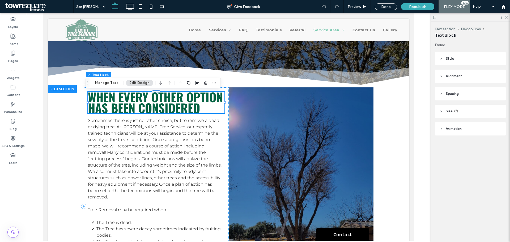
click at [188, 99] on span "When every other option has been considered" at bounding box center [155, 102] width 135 height 29
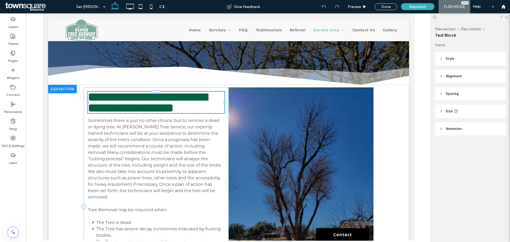
click at [188, 99] on span "**********" at bounding box center [147, 102] width 119 height 23
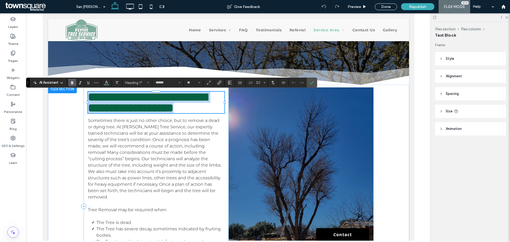
click at [188, 99] on span "**********" at bounding box center [147, 102] width 119 height 23
paste div
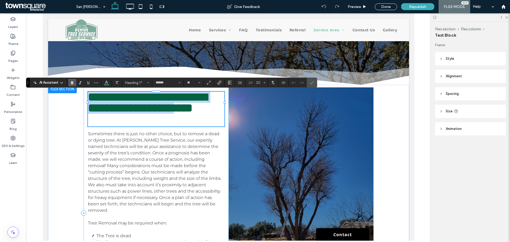
type input "*"
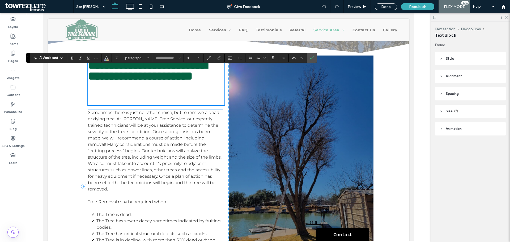
scroll to position [157, 0]
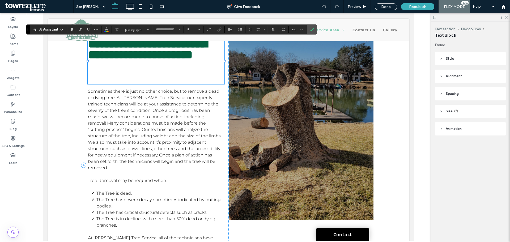
click at [152, 72] on h1 at bounding box center [156, 66] width 137 height 13
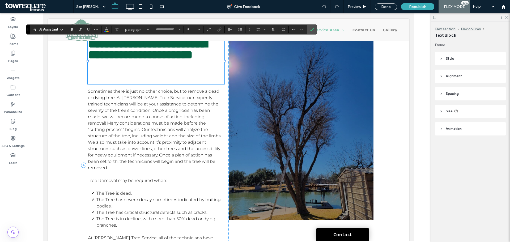
type input "******"
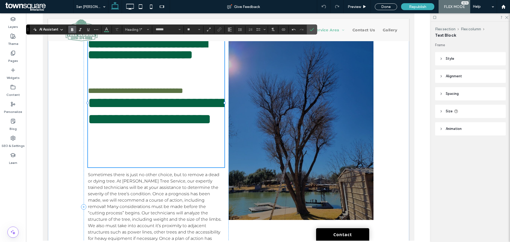
scroll to position [0, 0]
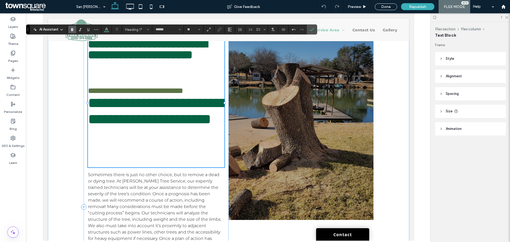
click at [163, 126] on span "**********" at bounding box center [158, 111] width 140 height 31
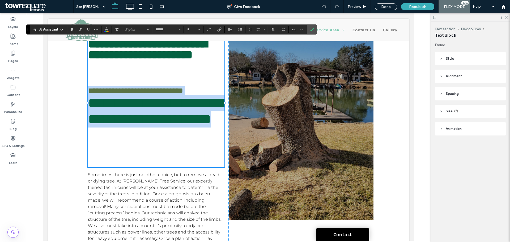
drag, startPoint x: 194, startPoint y: 146, endPoint x: 88, endPoint y: 84, distance: 122.9
click at [72, 99] on div "**********" at bounding box center [228, 209] width 319 height 355
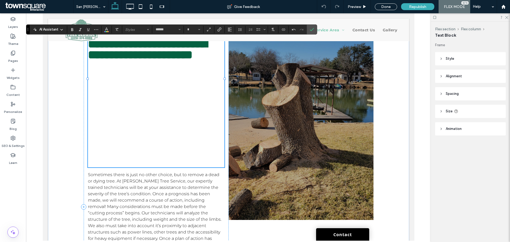
type input "**"
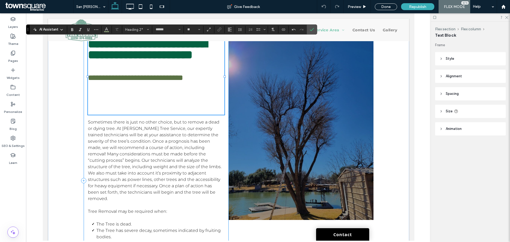
click at [88, 120] on span "Sometimes there is just no other choice, but to remove a dead or dying tree. At…" at bounding box center [155, 161] width 134 height 82
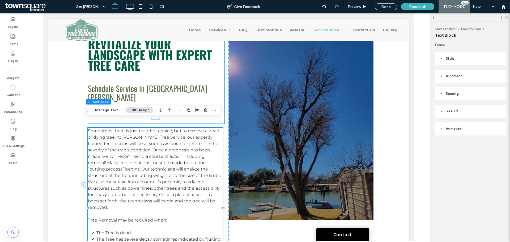
click at [161, 75] on h1 at bounding box center [156, 77] width 137 height 13
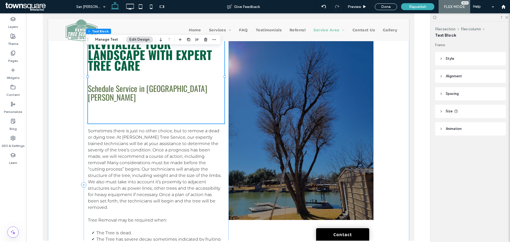
click at [95, 110] on h1 at bounding box center [156, 116] width 137 height 13
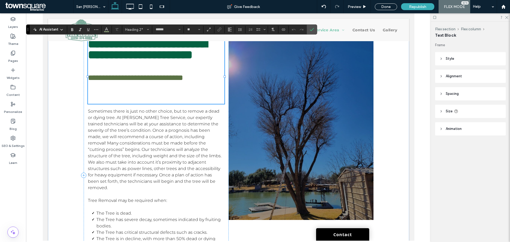
type input "**"
click at [88, 104] on h1 at bounding box center [156, 97] width 137 height 13
click at [88, 120] on span "Sometimes there is just no other choice, but to remove a dead or dying tree. At…" at bounding box center [155, 150] width 134 height 82
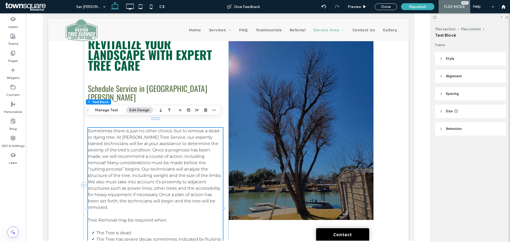
click at [88, 128] on span "Sometimes there is just no other choice, but to remove a dead or dying tree. At…" at bounding box center [155, 169] width 134 height 82
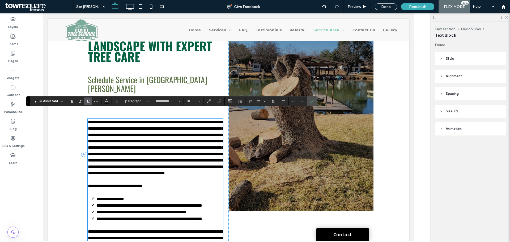
scroll to position [159, 0]
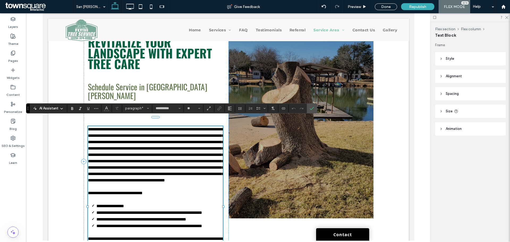
click at [88, 127] on span "**********" at bounding box center [156, 154] width 136 height 55
click at [186, 78] on h1 at bounding box center [156, 75] width 137 height 13
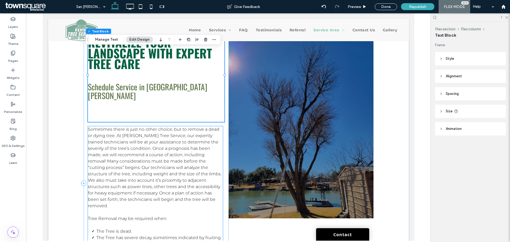
click at [117, 127] on span "Sometimes there is just no other choice, but to remove a dead or dying tree. At…" at bounding box center [155, 168] width 134 height 82
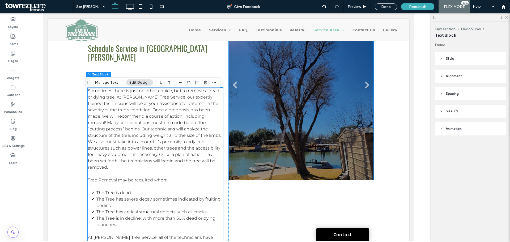
scroll to position [239, 0]
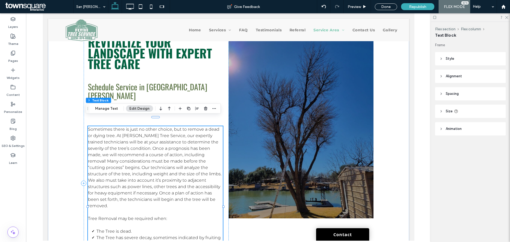
click at [122, 143] on p "Sometimes there is just no other choice, but to remove a dead or dying tree. At…" at bounding box center [155, 167] width 135 height 83
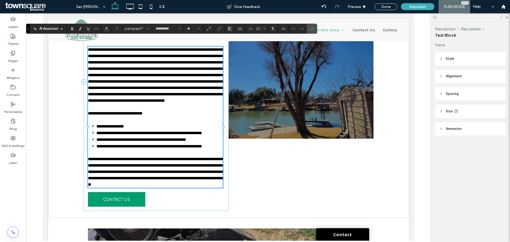
click at [99, 88] on span "**********" at bounding box center [156, 75] width 136 height 55
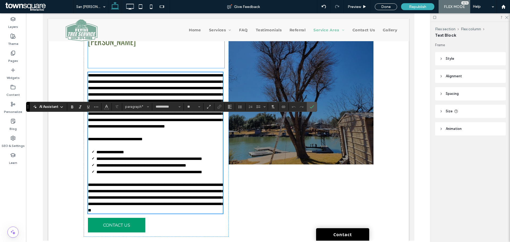
scroll to position [159, 0]
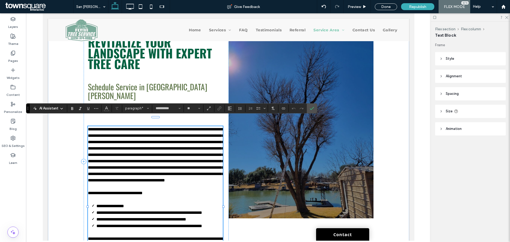
click at [88, 129] on span "**********" at bounding box center [156, 154] width 136 height 55
drag, startPoint x: 85, startPoint y: 120, endPoint x: 172, endPoint y: 164, distance: 97.4
click at [172, 164] on div "**********" at bounding box center [228, 163] width 319 height 267
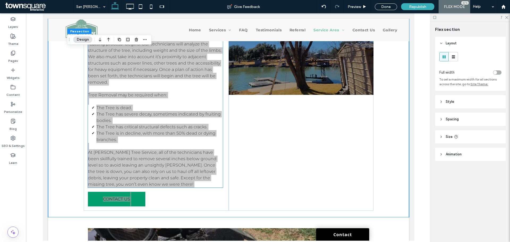
scroll to position [292, 0]
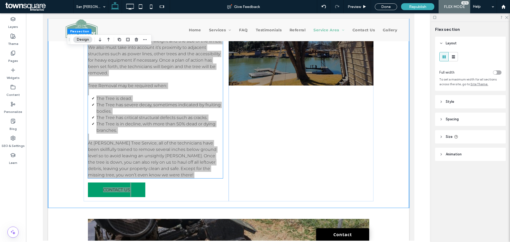
type input "**********"
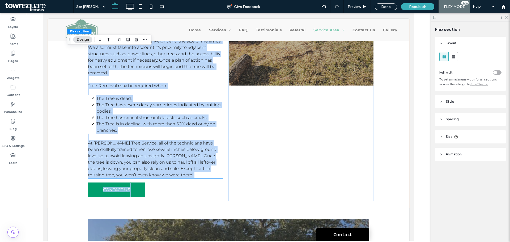
click at [155, 140] on p "At Flynn’s Tree Service, all of the technicians have been skillfully trained to…" at bounding box center [155, 159] width 135 height 38
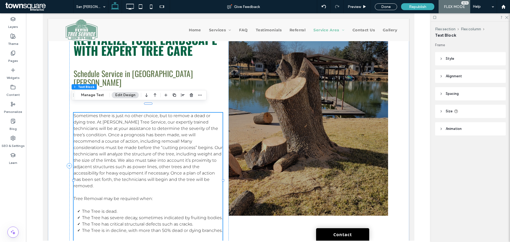
click at [111, 131] on span "Sometimes there is just no other choice, but to remove a dead or dying tree. At…" at bounding box center [147, 150] width 149 height 75
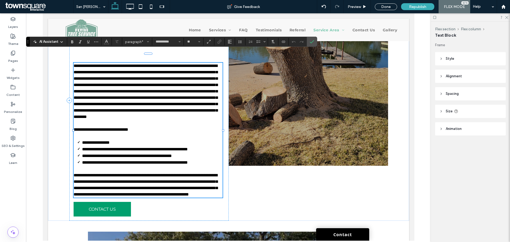
scroll to position [186, 0]
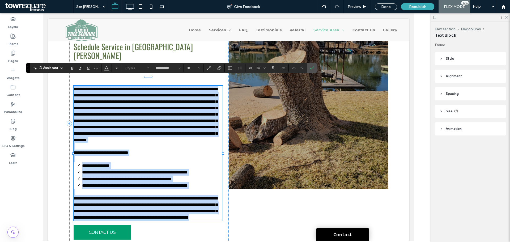
drag, startPoint x: 71, startPoint y: 80, endPoint x: 201, endPoint y: 227, distance: 195.1
click at [201, 221] on div "**********" at bounding box center [147, 153] width 149 height 135
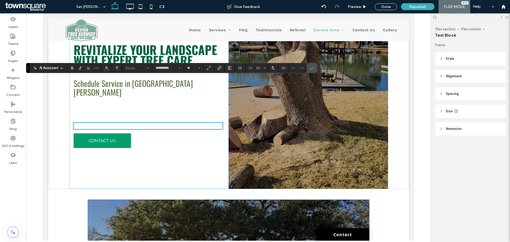
scroll to position [227, 0]
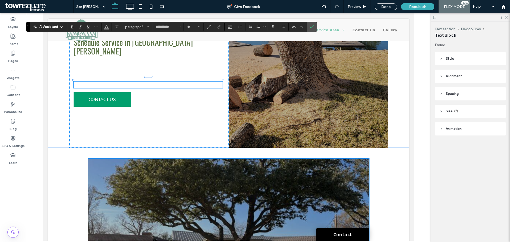
paste div
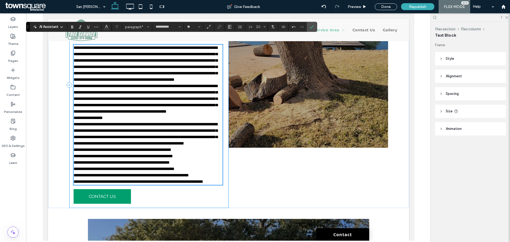
type input "**"
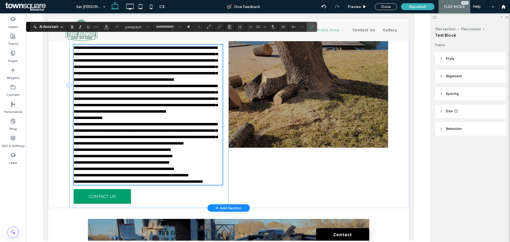
type input "**********"
type input "**"
click at [98, 120] on span "**********" at bounding box center [87, 118] width 29 height 4
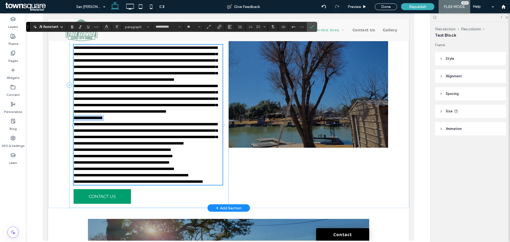
click at [103, 120] on span "**********" at bounding box center [87, 118] width 29 height 4
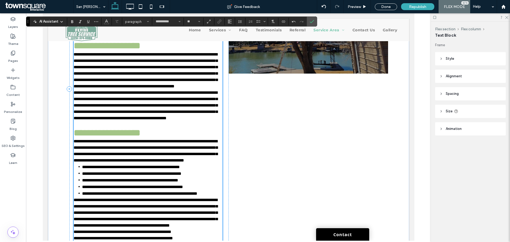
scroll to position [268, 0]
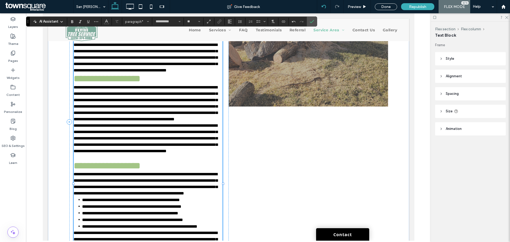
drag, startPoint x: 108, startPoint y: 147, endPoint x: 323, endPoint y: 6, distance: 256.8
click at [323, 6] on use at bounding box center [323, 6] width 4 height 3
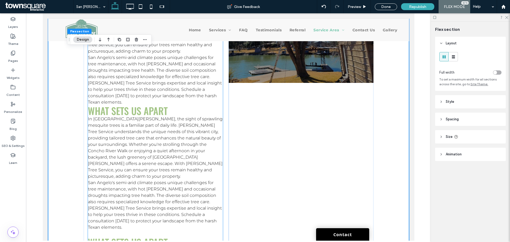
scroll to position [297, 0]
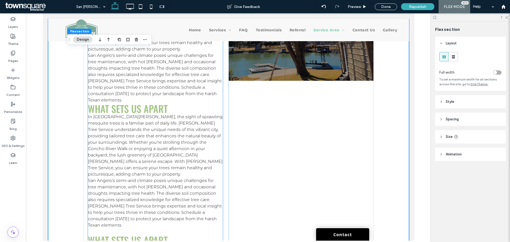
click at [106, 69] on p "San Angelo's semi-arid climate poses unique challenges for tree maintenance, wi…" at bounding box center [155, 77] width 135 height 51
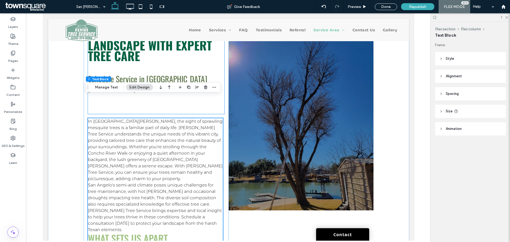
scroll to position [164, 0]
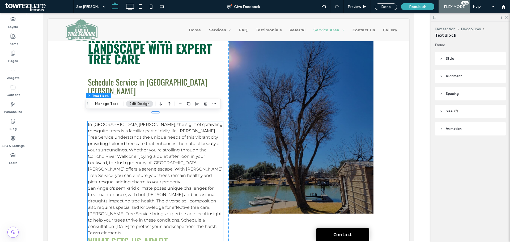
click at [90, 121] on p "In [GEOGRAPHIC_DATA][PERSON_NAME], the sight of sprawling mesquite trees is a f…" at bounding box center [155, 153] width 135 height 64
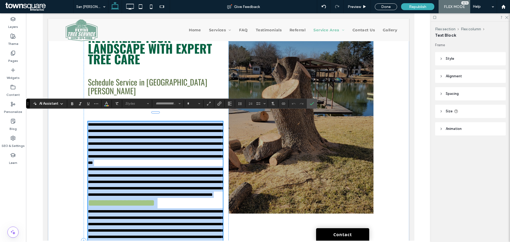
drag, startPoint x: 159, startPoint y: 152, endPoint x: 130, endPoint y: 150, distance: 29.0
click at [130, 150] on span "**********" at bounding box center [156, 143] width 136 height 42
type input "**********"
type input "**"
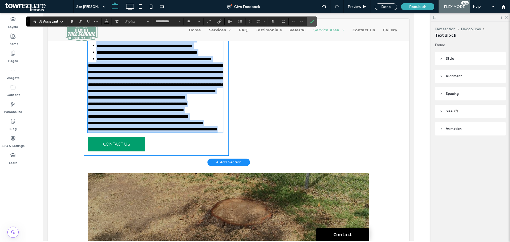
scroll to position [456, 0]
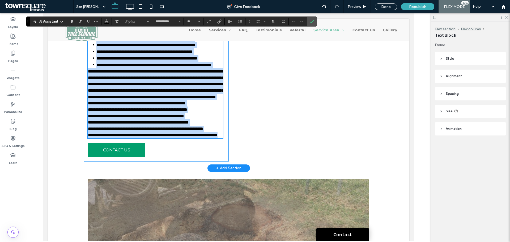
type input "*"
type input "**********"
type input "**"
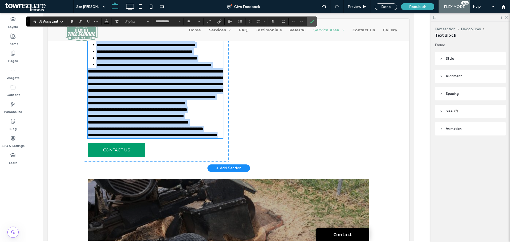
type input "*"
drag, startPoint x: 114, startPoint y: 143, endPoint x: 87, endPoint y: 46, distance: 100.8
drag, startPoint x: 101, startPoint y: 53, endPoint x: 249, endPoint y: 104, distance: 157.3
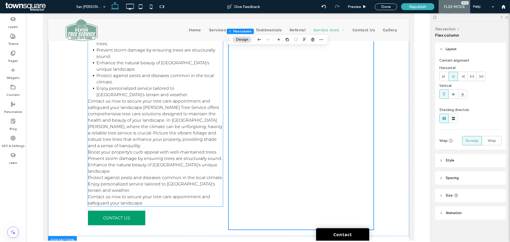
scroll to position [562, 0]
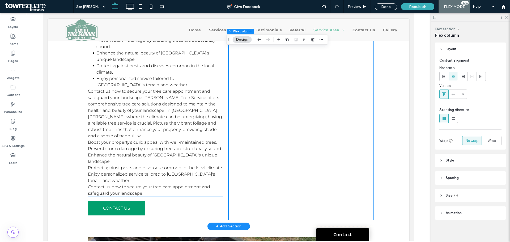
click at [141, 184] on p "Contact us now to secure your tree care appointment and safeguard your landscap…" at bounding box center [155, 190] width 135 height 13
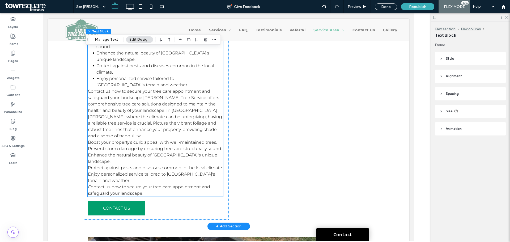
scroll to position [164, 0]
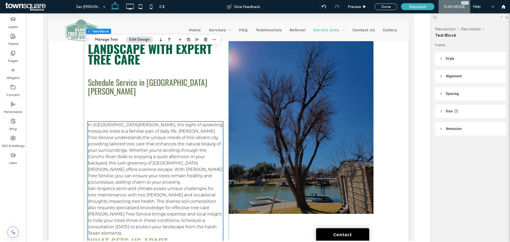
click at [149, 145] on span "In [GEOGRAPHIC_DATA][PERSON_NAME], the sight of sprawling mesquite trees is a f…" at bounding box center [155, 153] width 135 height 62
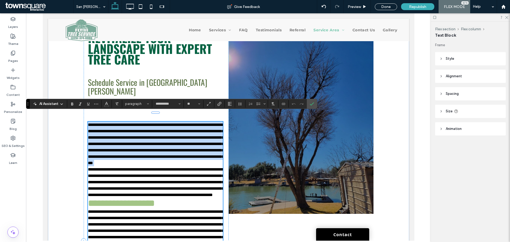
click at [149, 150] on p "**********" at bounding box center [155, 144] width 135 height 45
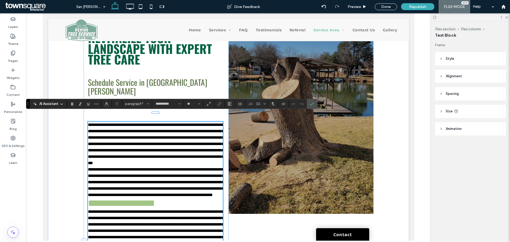
click at [88, 123] on span "**********" at bounding box center [156, 144] width 136 height 42
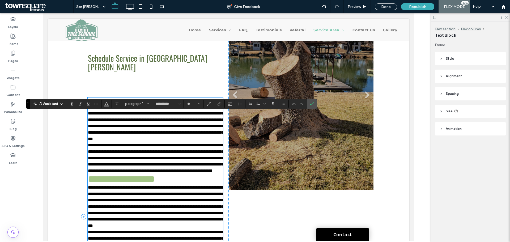
scroll to position [243, 0]
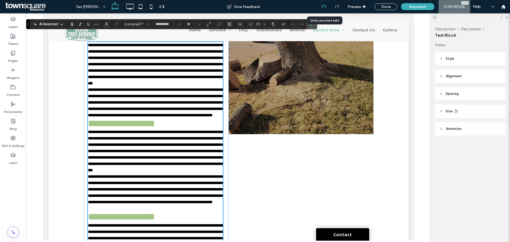
click at [325, 6] on icon at bounding box center [324, 7] width 4 height 4
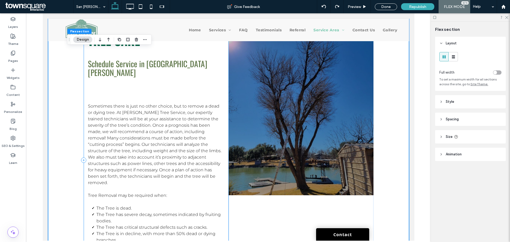
scroll to position [159, 0]
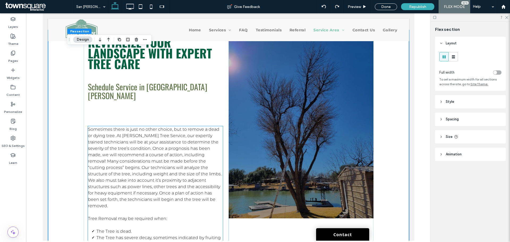
click at [104, 127] on span "Sometimes there is just no other choice, but to remove a dead or dying tree. At…" at bounding box center [155, 168] width 134 height 82
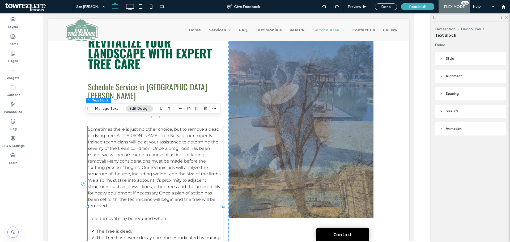
click at [88, 127] on span "Sometimes there is just no other choice, but to remove a dead or dying tree. At…" at bounding box center [155, 168] width 134 height 82
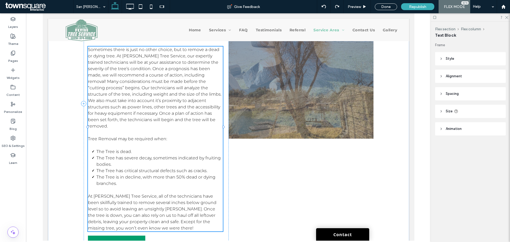
type input "**********"
type input "**"
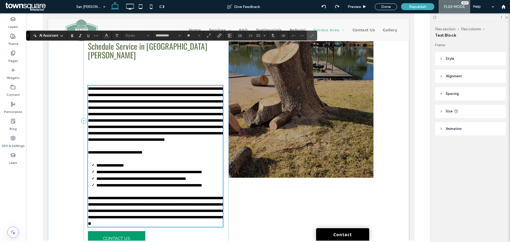
scroll to position [186, 0]
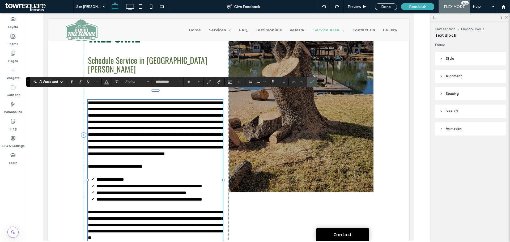
click at [163, 139] on span "**********" at bounding box center [156, 128] width 136 height 55
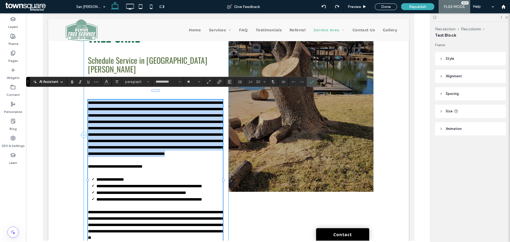
drag, startPoint x: 200, startPoint y: 167, endPoint x: 84, endPoint y: 86, distance: 141.4
click at [84, 86] on div "**********" at bounding box center [155, 135] width 145 height 258
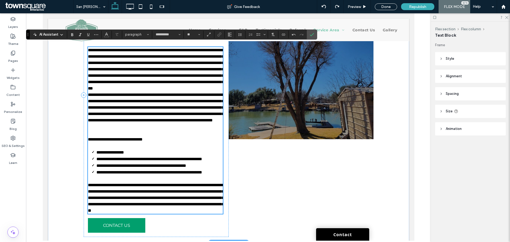
scroll to position [239, 0]
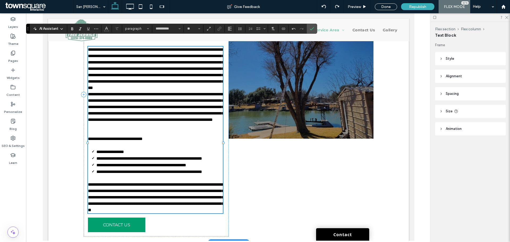
click at [141, 136] on p at bounding box center [155, 132] width 135 height 6
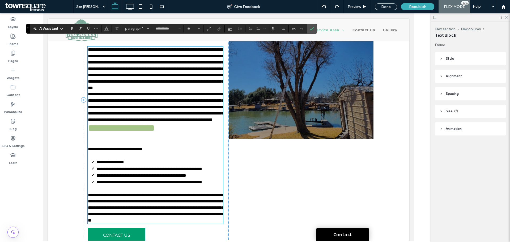
scroll to position [318, 0]
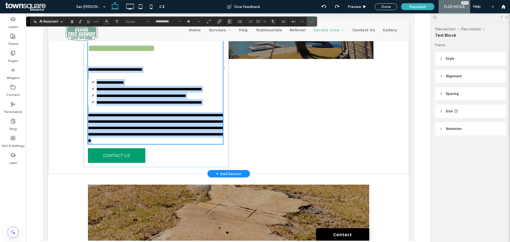
drag, startPoint x: 86, startPoint y: 84, endPoint x: 191, endPoint y: 176, distance: 138.9
click at [191, 144] on div "**********" at bounding box center [155, 55] width 135 height 177
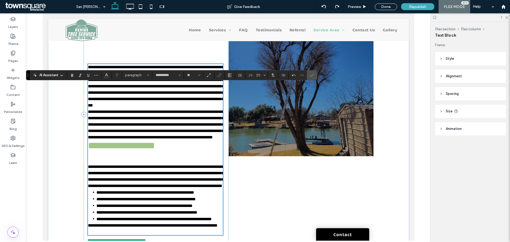
scroll to position [186, 0]
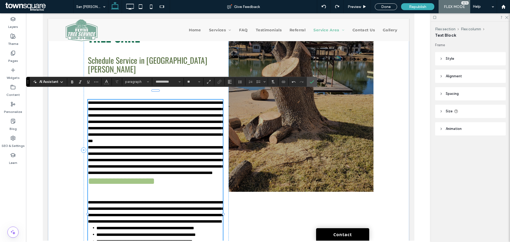
click at [172, 176] on p "**********" at bounding box center [155, 160] width 135 height 32
type input "******"
type input "**"
click at [174, 187] on h3 "**********" at bounding box center [155, 181] width 135 height 11
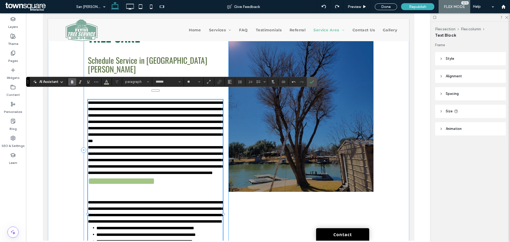
click at [88, 186] on span "**********" at bounding box center [121, 181] width 67 height 10
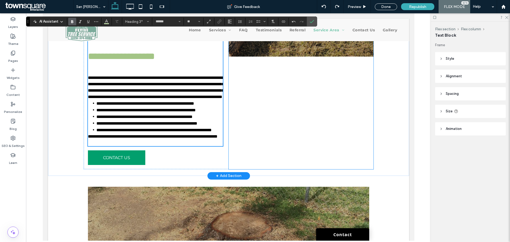
scroll to position [372, 0]
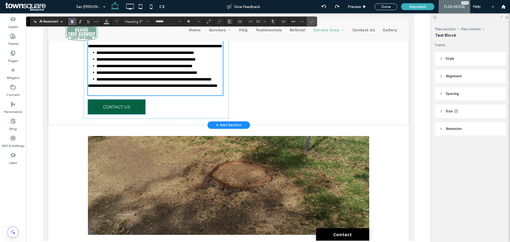
click at [124, 112] on span "CONTACT US" at bounding box center [116, 107] width 27 height 10
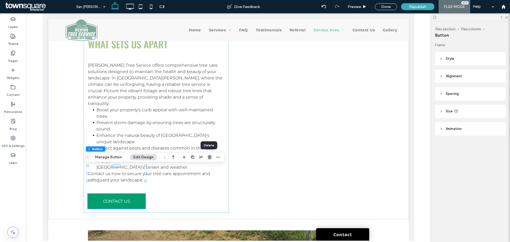
drag, startPoint x: 165, startPoint y: 144, endPoint x: 208, endPoint y: 157, distance: 44.8
click at [208, 157] on use "button" at bounding box center [209, 156] width 3 height 3
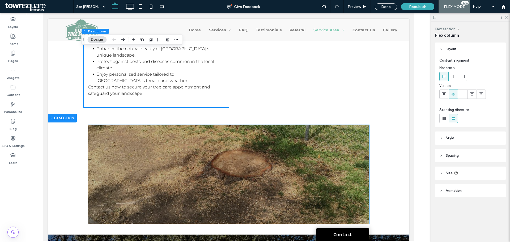
scroll to position [504, 0]
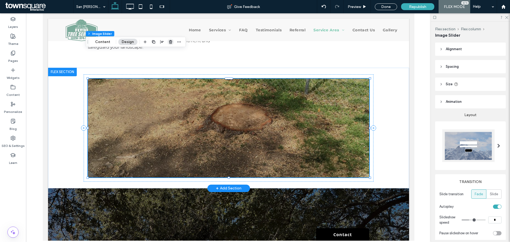
click at [170, 43] on icon "button" at bounding box center [170, 42] width 4 height 4
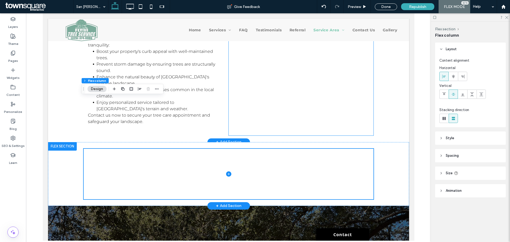
scroll to position [425, 0]
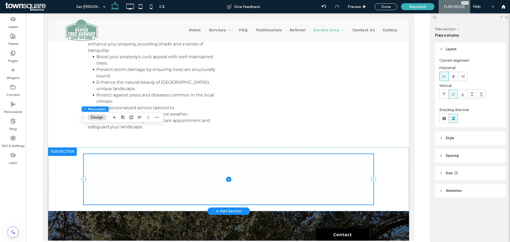
click at [247, 154] on span at bounding box center [228, 179] width 290 height 50
click at [142, 154] on span at bounding box center [228, 179] width 290 height 50
click at [81, 177] on icon at bounding box center [83, 179] width 5 height 5
type input "**"
type input "***"
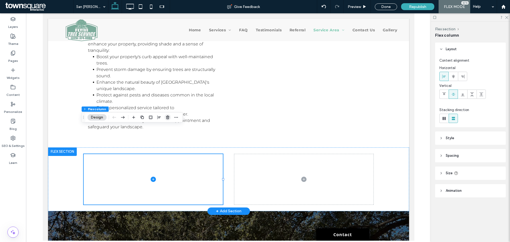
click at [167, 118] on icon "button" at bounding box center [167, 117] width 4 height 4
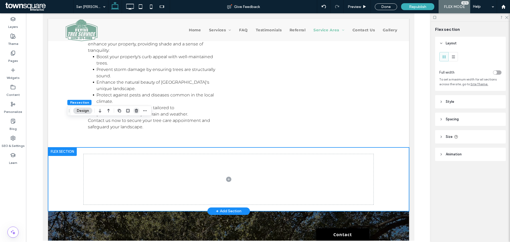
click at [135, 111] on use "button" at bounding box center [136, 110] width 3 height 3
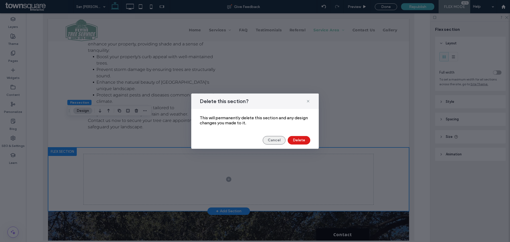
drag, startPoint x: 229, startPoint y: 126, endPoint x: 272, endPoint y: 139, distance: 44.8
click at [272, 139] on button "Cancel" at bounding box center [274, 140] width 23 height 8
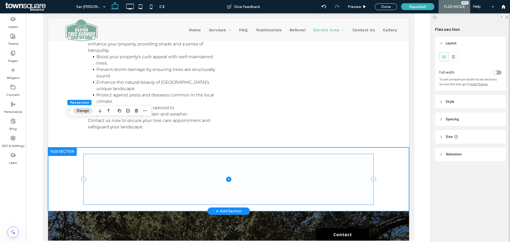
click at [342, 154] on span at bounding box center [228, 179] width 290 height 50
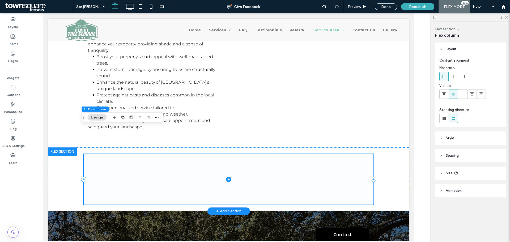
click at [115, 154] on span at bounding box center [228, 179] width 290 height 50
click at [372, 177] on icon at bounding box center [372, 179] width 5 height 5
type input "**"
type input "***"
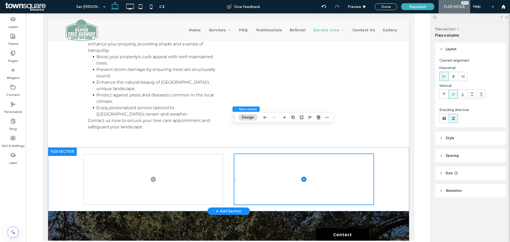
click at [318, 118] on icon "button" at bounding box center [318, 117] width 4 height 4
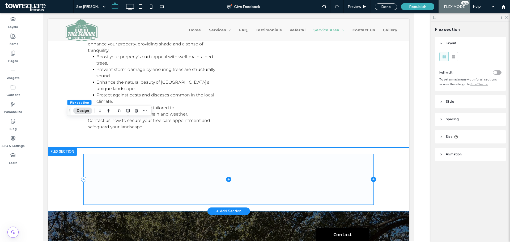
click at [372, 179] on icon at bounding box center [373, 179] width 2 height 0
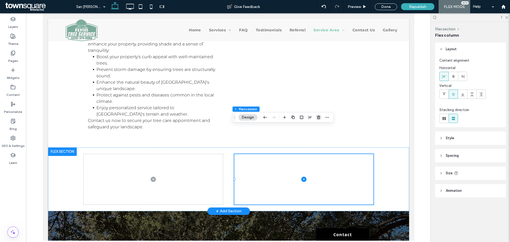
click at [318, 115] on icon "button" at bounding box center [318, 117] width 4 height 4
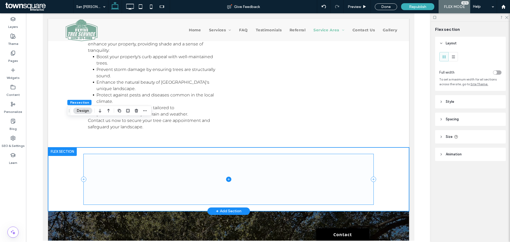
click at [183, 159] on span at bounding box center [228, 179] width 290 height 50
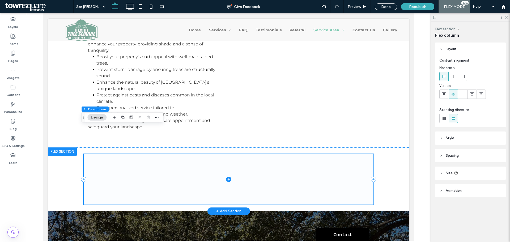
click at [227, 177] on icon at bounding box center [228, 179] width 5 height 5
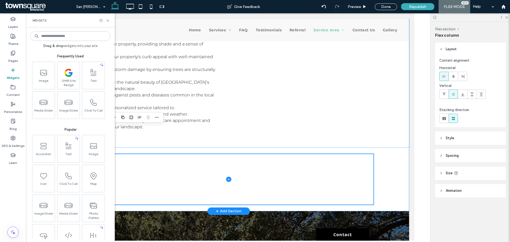
click at [314, 147] on div at bounding box center [228, 179] width 319 height 64
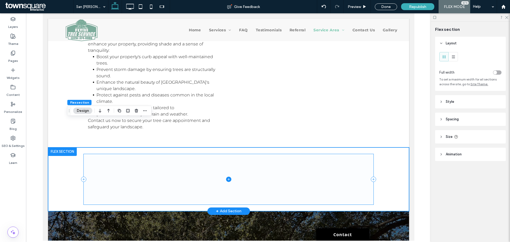
click at [293, 154] on span at bounding box center [228, 179] width 290 height 50
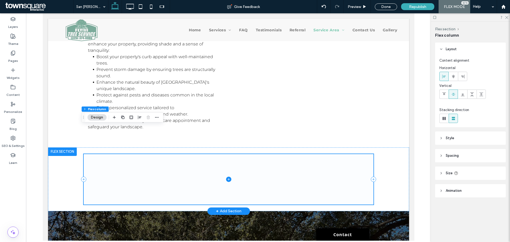
click at [156, 154] on span at bounding box center [228, 179] width 290 height 50
click at [393, 147] on div at bounding box center [228, 179] width 361 height 64
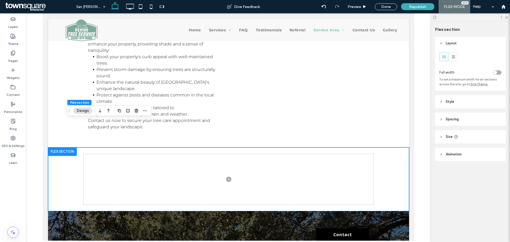
click at [135, 112] on icon "button" at bounding box center [136, 111] width 4 height 4
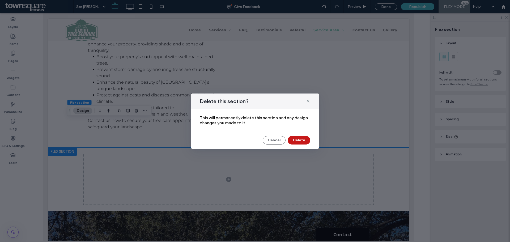
click at [300, 141] on button "Delete" at bounding box center [299, 140] width 23 height 8
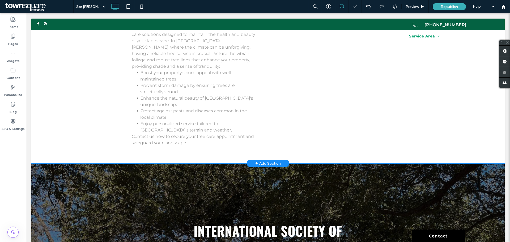
scroll to position [318, 0]
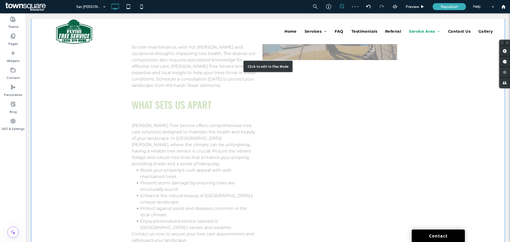
click at [331, 140] on div "Click to edit in Flex Mode" at bounding box center [267, 66] width 473 height 389
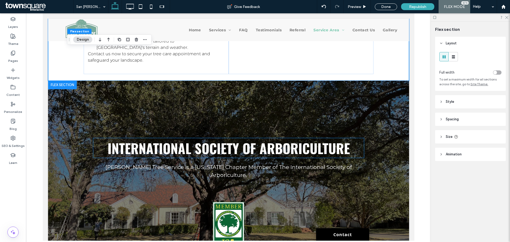
scroll to position [504, 0]
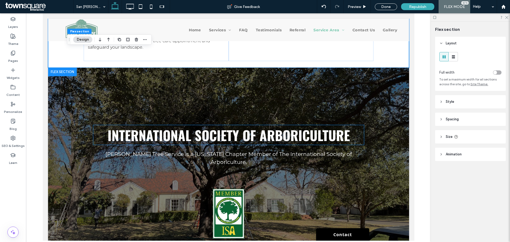
click at [232, 125] on div "International Society of Arboriculture" at bounding box center [228, 135] width 271 height 20
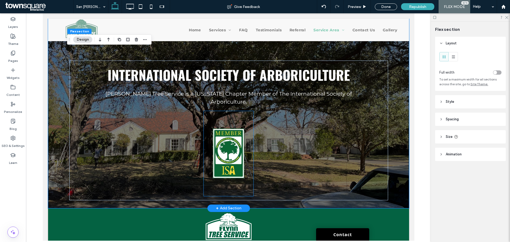
scroll to position [584, 0]
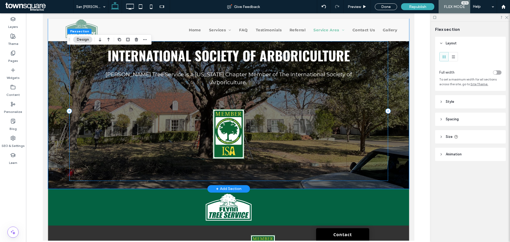
click at [296, 104] on div "International Society of Arboriculture Flynn Tree Service is a Texas Chapter Me…" at bounding box center [228, 111] width 319 height 140
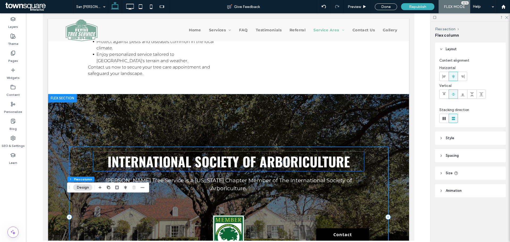
scroll to position [398, 0]
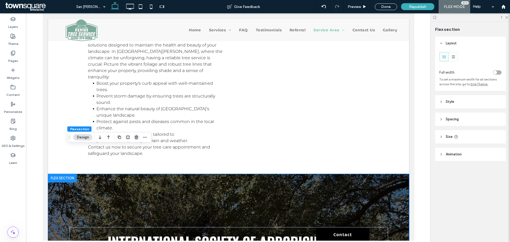
click at [136, 137] on icon "button" at bounding box center [136, 137] width 4 height 4
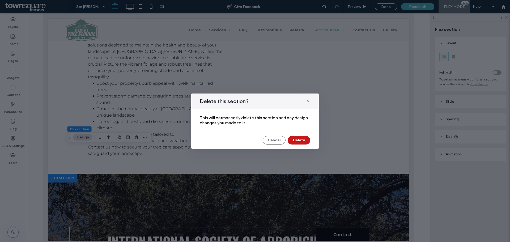
click at [301, 139] on button "Delete" at bounding box center [299, 140] width 23 height 8
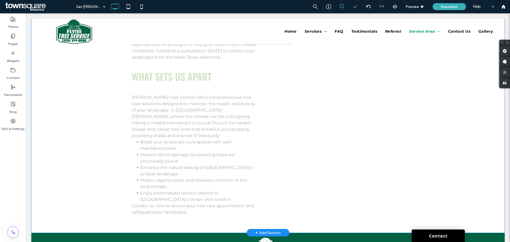
scroll to position [292, 0]
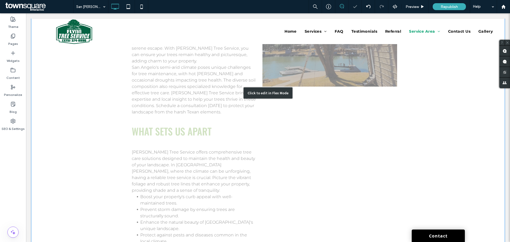
click at [315, 164] on div "Click to edit in Flex Mode" at bounding box center [267, 92] width 473 height 389
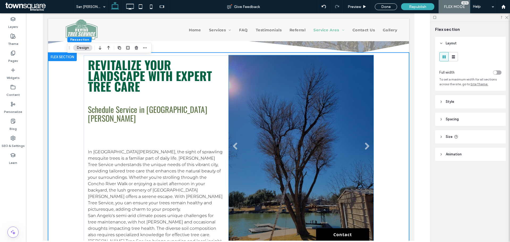
scroll to position [133, 0]
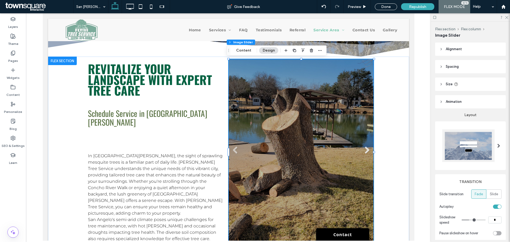
click at [365, 149] on link "Next" at bounding box center [366, 150] width 8 height 8
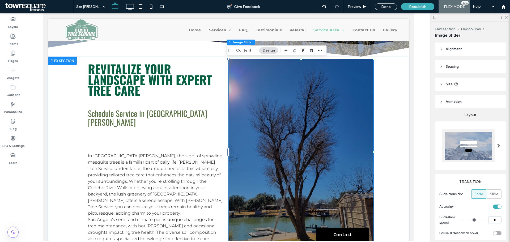
click at [378, 148] on link "Next" at bounding box center [382, 150] width 8 height 8
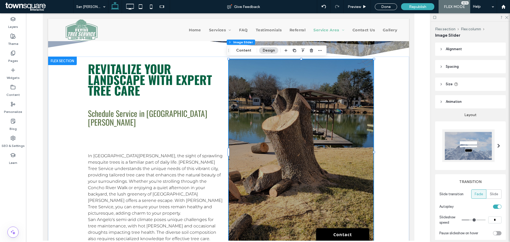
click at [378, 148] on link "Next" at bounding box center [382, 150] width 8 height 8
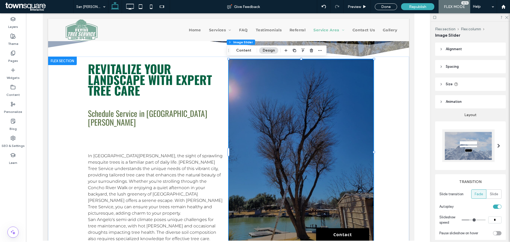
click at [378, 148] on link "Next" at bounding box center [382, 150] width 8 height 8
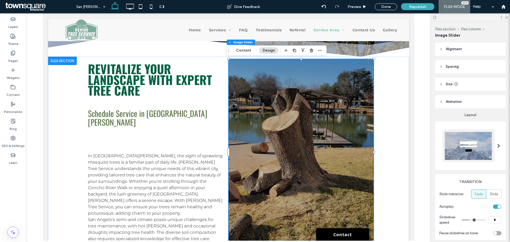
click at [378, 148] on link "Next" at bounding box center [382, 150] width 8 height 8
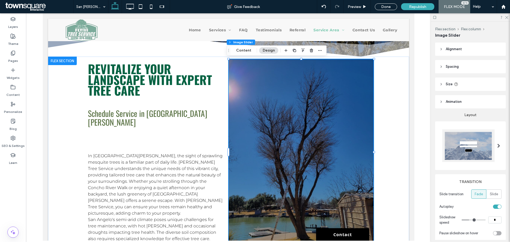
click at [378, 148] on link "Next" at bounding box center [382, 150] width 8 height 8
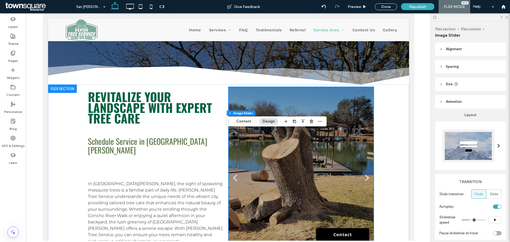
scroll to position [159, 0]
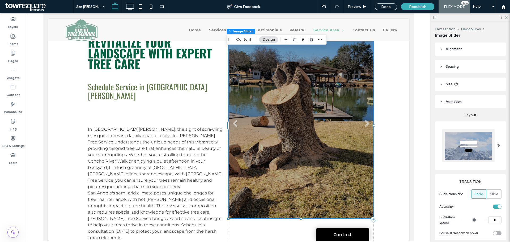
click at [297, 121] on li "Slide title Write your caption here Button" at bounding box center [300, 126] width 145 height 186
click at [365, 127] on link "Next" at bounding box center [366, 124] width 8 height 8
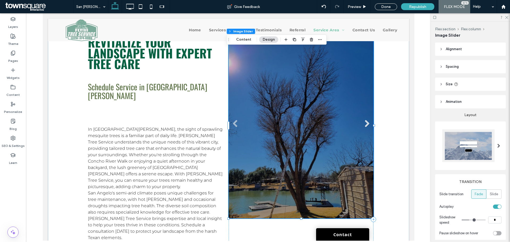
click at [365, 127] on link "Next" at bounding box center [366, 124] width 8 height 8
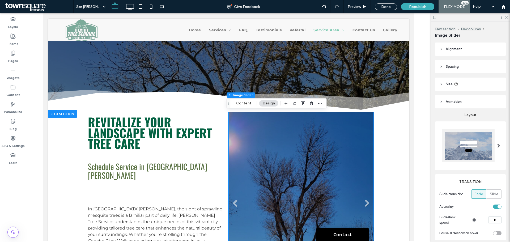
scroll to position [133, 0]
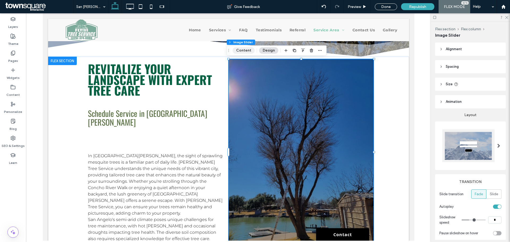
click at [246, 53] on button "Content" at bounding box center [244, 50] width 22 height 6
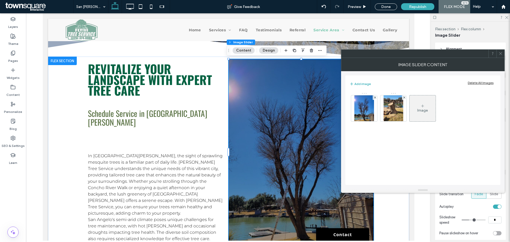
click at [440, 154] on div "Image" at bounding box center [422, 136] width 147 height 92
click at [428, 116] on div "Image" at bounding box center [423, 108] width 26 height 25
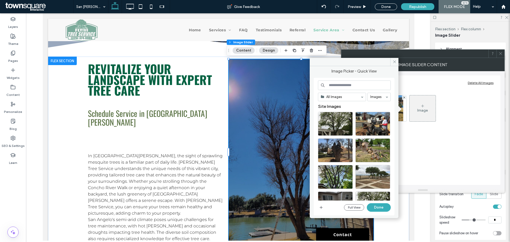
click at [348, 84] on input at bounding box center [354, 85] width 73 height 10
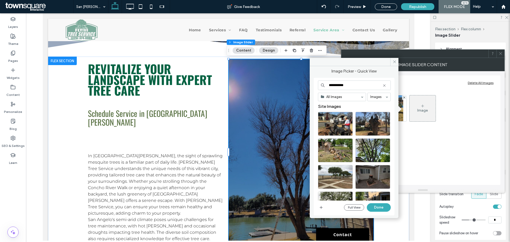
type input "**********"
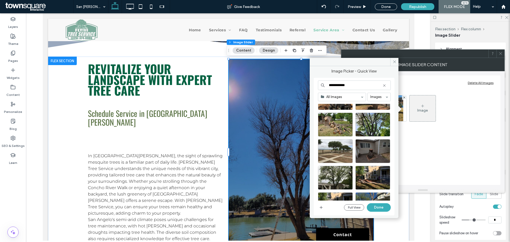
scroll to position [0, 0]
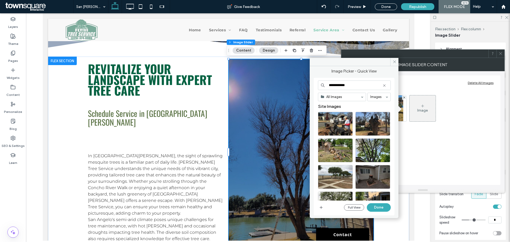
click at [351, 85] on input "**********" at bounding box center [354, 85] width 73 height 10
click at [352, 85] on input "**********" at bounding box center [354, 85] width 73 height 10
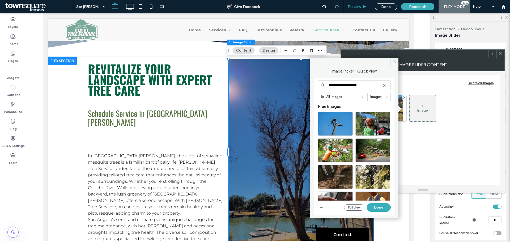
type input "**********"
click at [338, 148] on div "Select" at bounding box center [335, 150] width 35 height 24
click at [376, 207] on button "Done" at bounding box center [379, 207] width 24 height 8
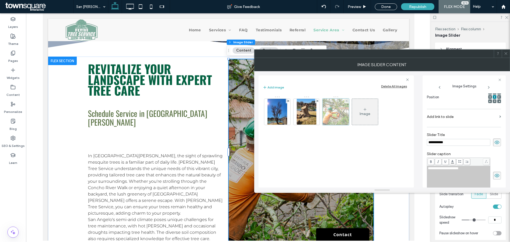
click at [348, 100] on div at bounding box center [346, 101] width 5 height 5
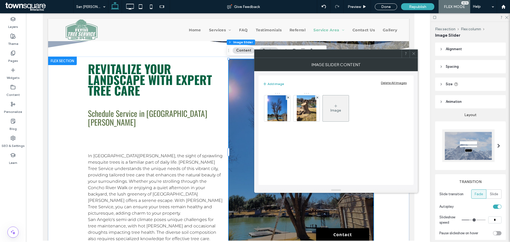
click at [341, 114] on div "Image" at bounding box center [336, 108] width 26 height 25
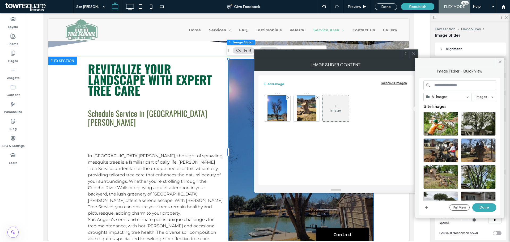
click at [445, 85] on input at bounding box center [459, 85] width 73 height 10
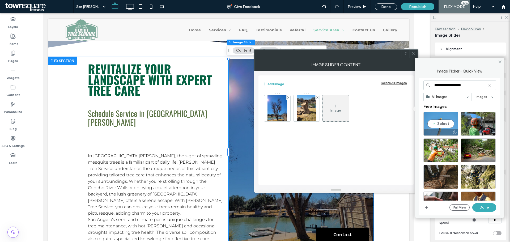
type input "**********"
click at [441, 123] on div "Select" at bounding box center [440, 124] width 35 height 24
click at [439, 122] on div at bounding box center [440, 124] width 35 height 24
click at [439, 122] on div "Select" at bounding box center [440, 124] width 35 height 24
click at [482, 207] on button "Done" at bounding box center [484, 207] width 24 height 8
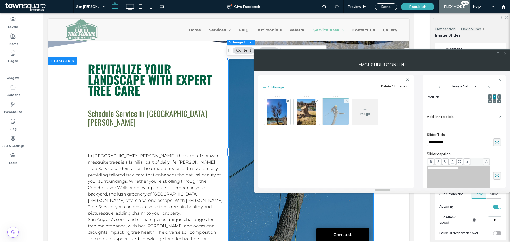
click at [341, 111] on div at bounding box center [335, 112] width 27 height 27
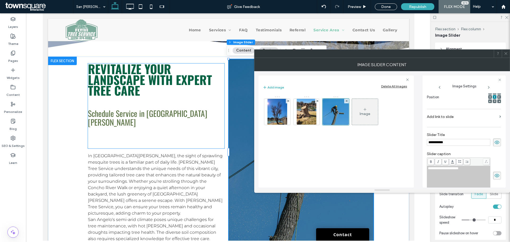
click at [187, 104] on h1 at bounding box center [156, 102] width 137 height 13
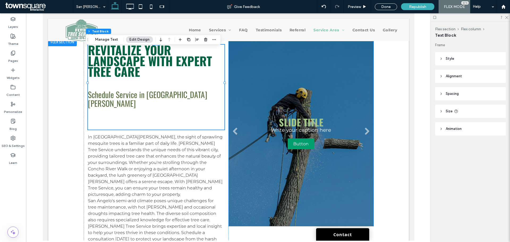
scroll to position [159, 0]
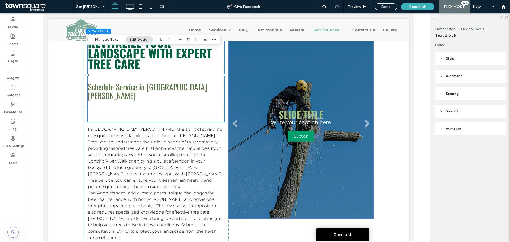
click at [335, 115] on li "Slide title Write your caption here Button" at bounding box center [300, 126] width 145 height 186
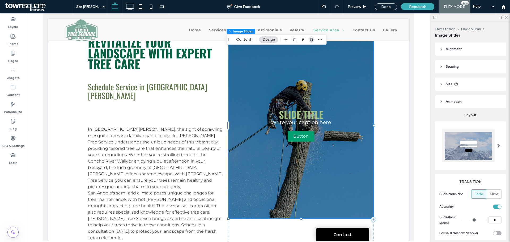
click at [310, 39] on icon "button" at bounding box center [311, 39] width 4 height 4
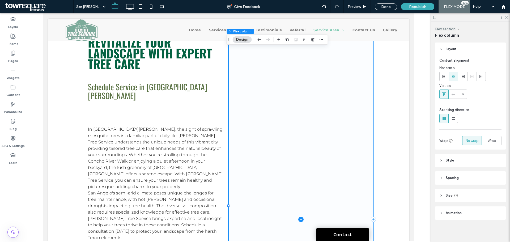
click at [294, 129] on span at bounding box center [300, 220] width 145 height 374
click at [241, 38] on button "Design" at bounding box center [242, 39] width 19 height 6
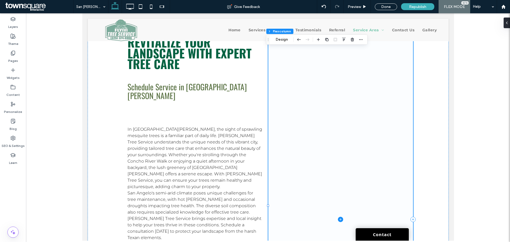
click at [314, 102] on span at bounding box center [340, 220] width 145 height 374
click at [285, 38] on button "Design" at bounding box center [281, 39] width 19 height 6
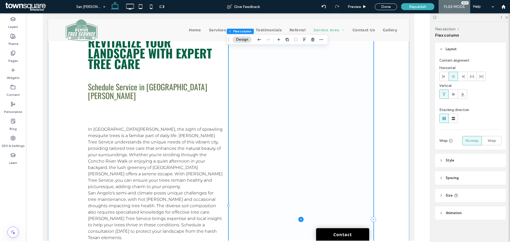
click at [314, 93] on span at bounding box center [300, 220] width 145 height 374
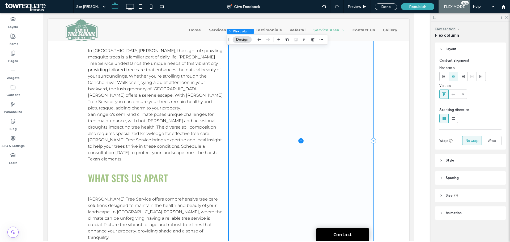
scroll to position [239, 0]
click at [301, 139] on icon at bounding box center [301, 140] width 0 height 2
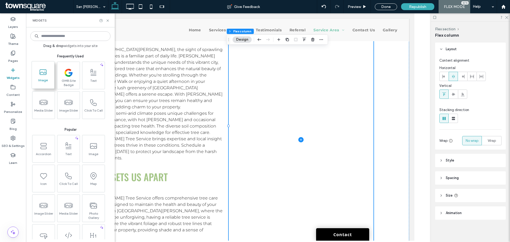
click at [44, 76] on icon at bounding box center [43, 72] width 8 height 8
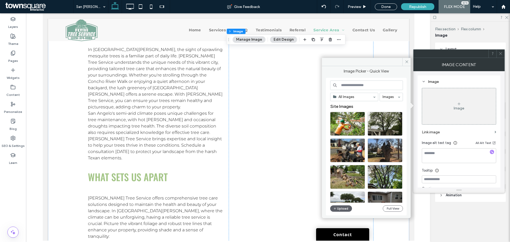
click at [350, 86] on input at bounding box center [366, 85] width 73 height 10
click at [352, 88] on input at bounding box center [366, 85] width 73 height 10
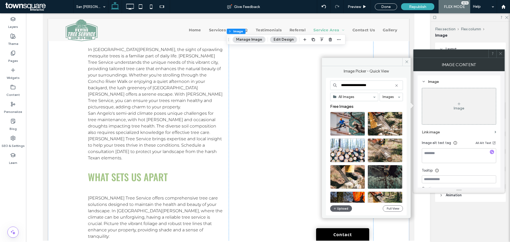
type input "**********"
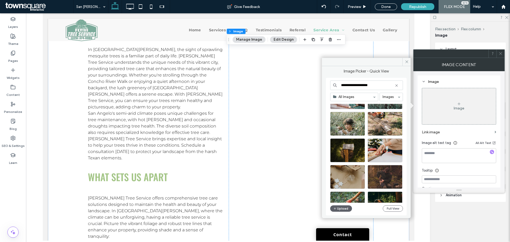
scroll to position [133, 0]
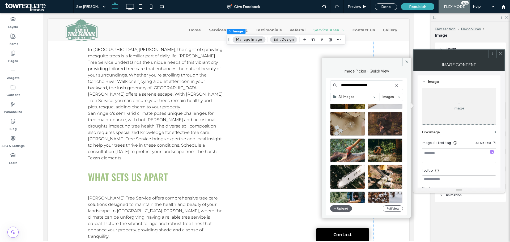
click at [373, 82] on input "**********" at bounding box center [366, 85] width 73 height 10
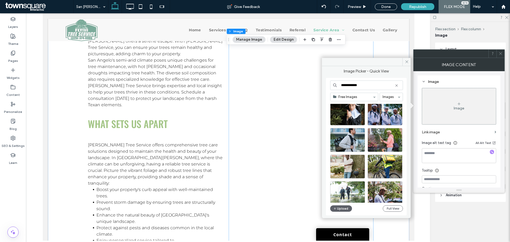
scroll to position [432, 0]
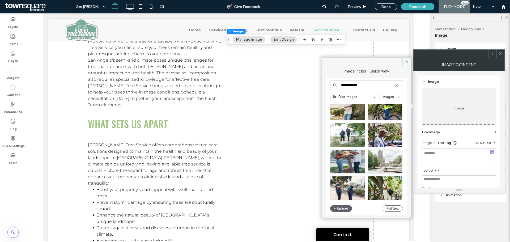
click at [368, 86] on input "**********" at bounding box center [366, 85] width 73 height 10
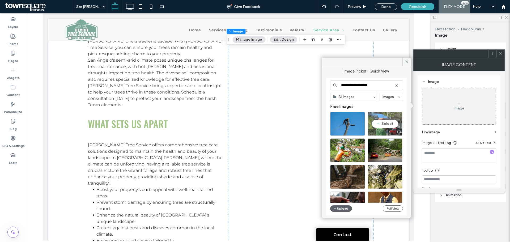
type input "**********"
click at [385, 125] on div "Select" at bounding box center [385, 124] width 35 height 24
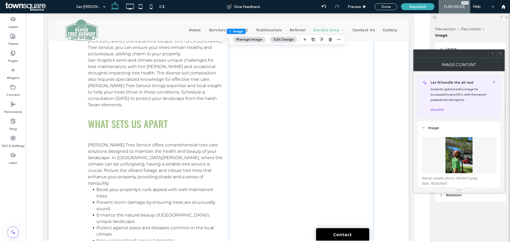
click at [461, 153] on img at bounding box center [459, 155] width 28 height 37
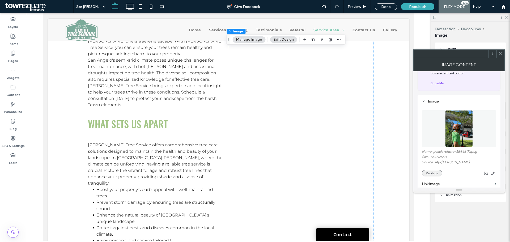
click at [435, 175] on button "Replace" at bounding box center [432, 173] width 20 height 6
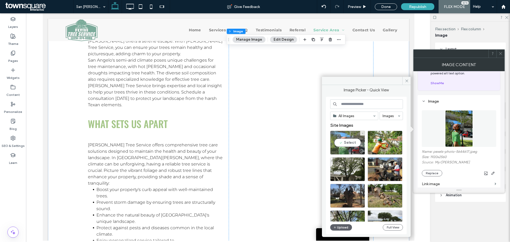
click at [348, 142] on div "Select" at bounding box center [347, 143] width 35 height 24
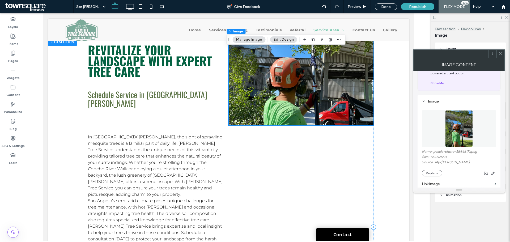
scroll to position [159, 0]
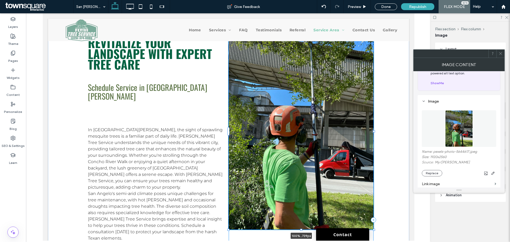
drag, startPoint x: 300, startPoint y: 119, endPoint x: 308, endPoint y: 230, distance: 111.6
click at [308, 230] on div "Revitalize Your Landscape with Expert Tree Care Schedule Service in San Angelo …" at bounding box center [228, 222] width 319 height 383
type input "***"
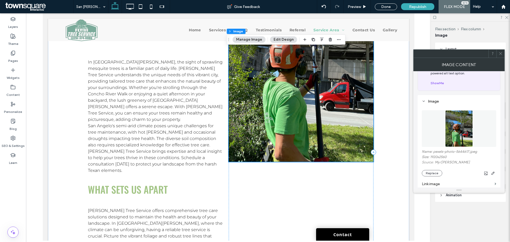
scroll to position [238, 0]
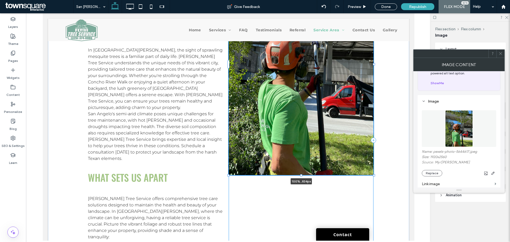
drag, startPoint x: 299, startPoint y: 151, endPoint x: 306, endPoint y: 176, distance: 25.4
click at [306, 176] on div "Revitalize Your Landscape with Expert Tree Care Schedule Service in San Angelo …" at bounding box center [228, 142] width 319 height 383
type input "***"
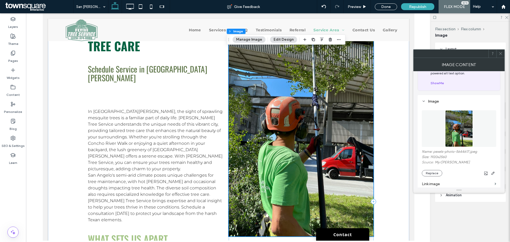
scroll to position [185, 0]
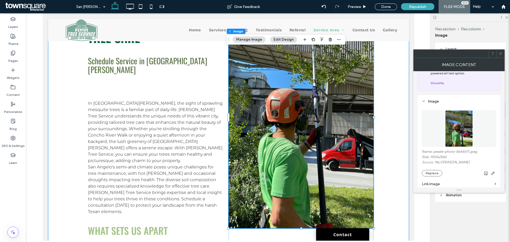
click at [384, 113] on div "Revitalize Your Landscape with Expert Tree Care Schedule Service in San Angelo …" at bounding box center [228, 195] width 319 height 383
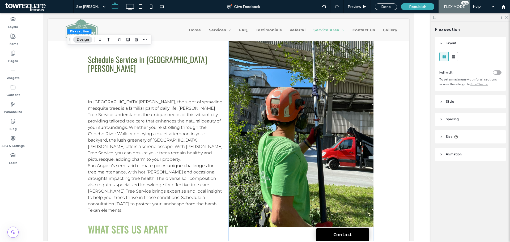
scroll to position [159, 0]
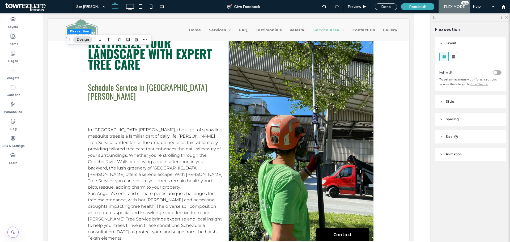
click at [419, 9] on div "Republish" at bounding box center [417, 6] width 33 height 7
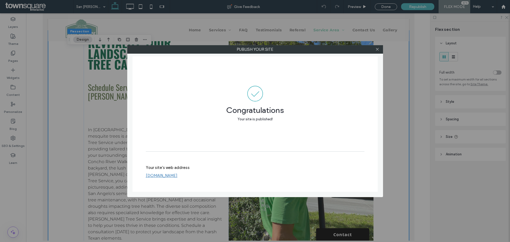
scroll to position [159, 0]
click at [376, 50] on icon at bounding box center [377, 49] width 4 height 4
